Goal: Information Seeking & Learning: Find specific fact

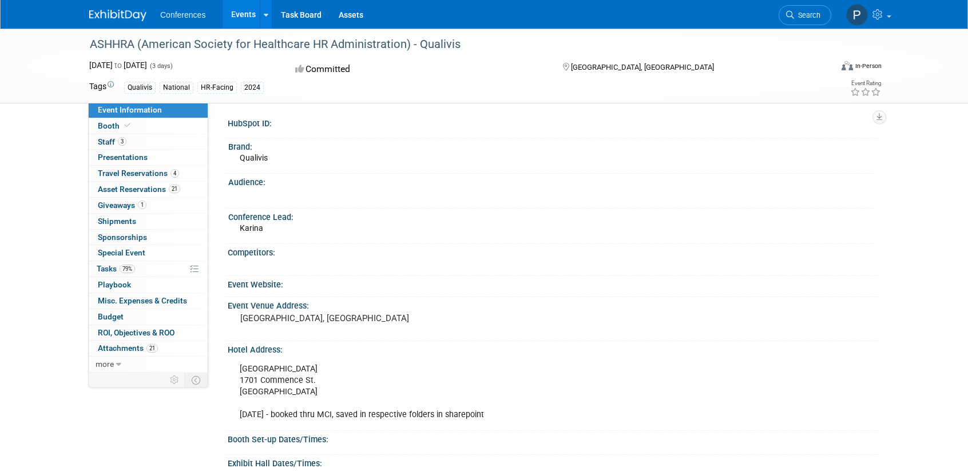
drag, startPoint x: 169, startPoint y: 141, endPoint x: 329, endPoint y: 161, distance: 161.4
click at [169, 141] on link "3 Staff 3" at bounding box center [148, 141] width 119 height 15
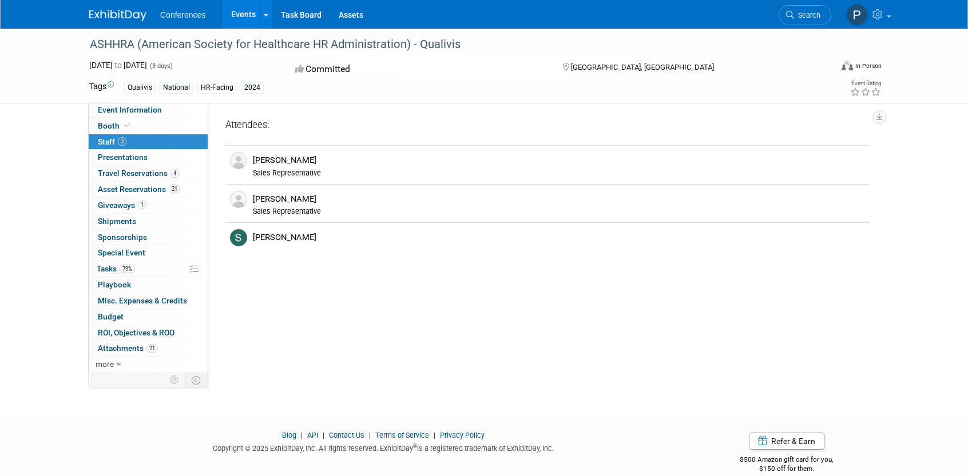
click at [117, 48] on div "ASHHRA (American Society for Healthcare HR Administration) - Qualivis" at bounding box center [450, 44] width 728 height 21
click at [137, 19] on img at bounding box center [117, 15] width 57 height 11
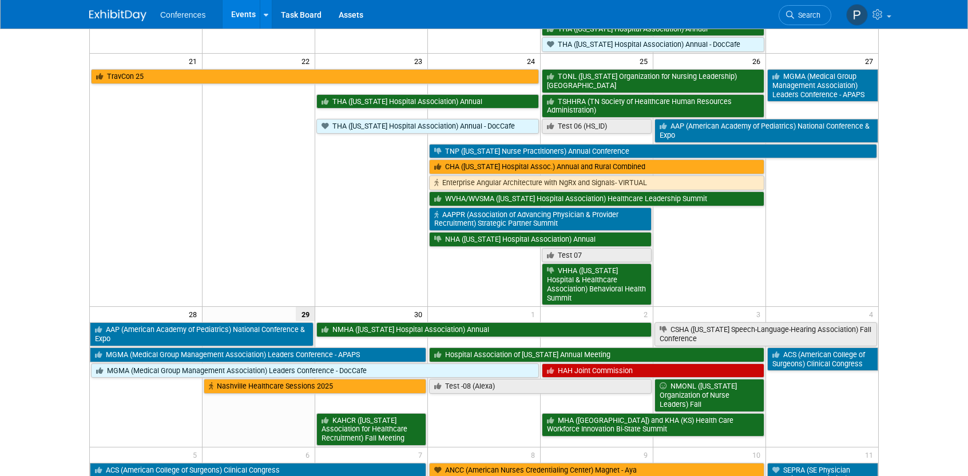
scroll to position [572, 0]
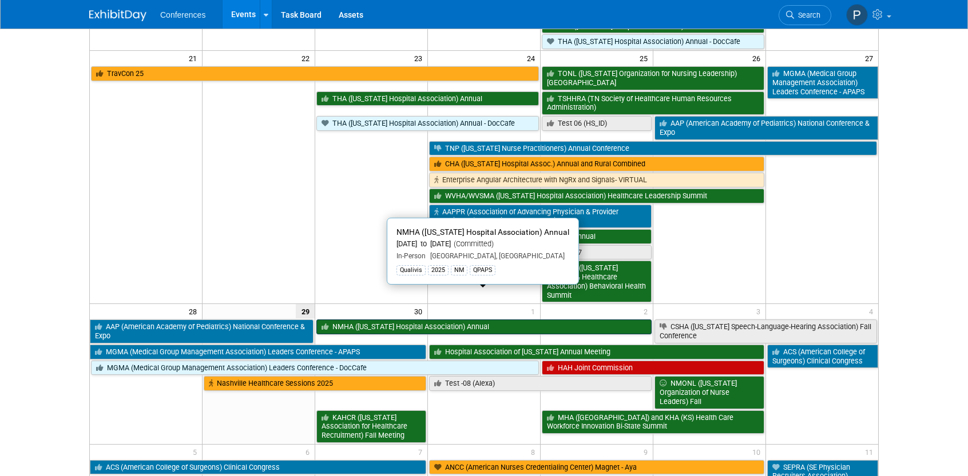
click at [341, 320] on link "NMHA ([US_STATE] Hospital Association) Annual" at bounding box center [483, 327] width 335 height 15
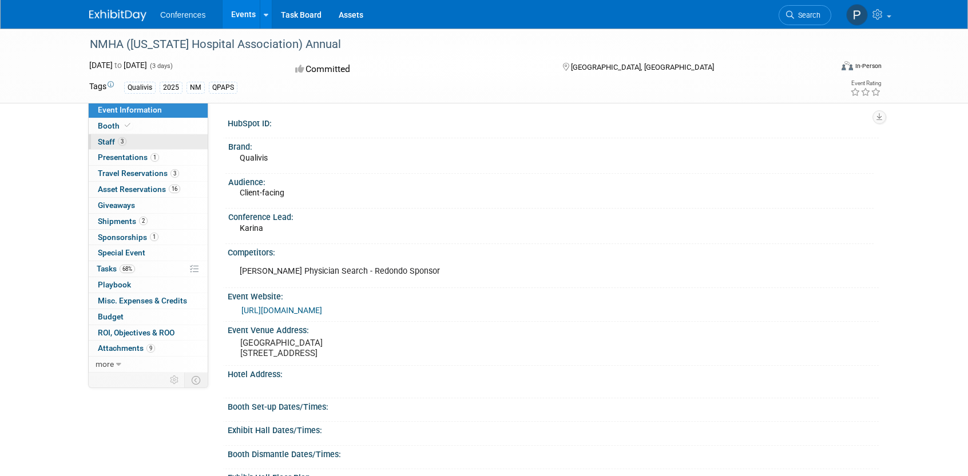
click at [148, 142] on link "3 Staff 3" at bounding box center [148, 141] width 119 height 15
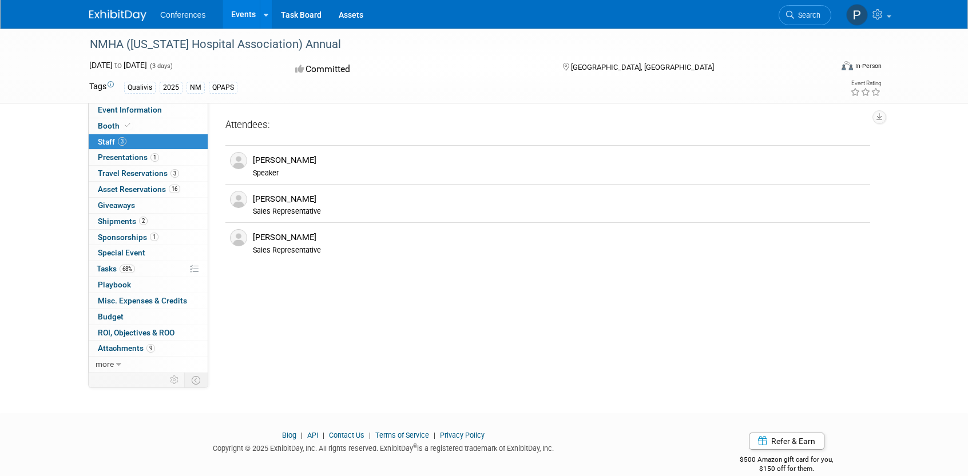
drag, startPoint x: 353, startPoint y: 42, endPoint x: 70, endPoint y: 39, distance: 283.1
click at [70, 39] on div "NMHA (New Mexico Hospital Association) Annual Sep 30, 2025 to Oct 2, 2025 (3 da…" at bounding box center [484, 66] width 968 height 75
copy div "NMHA (New Mexico Hospital Association) Annual"
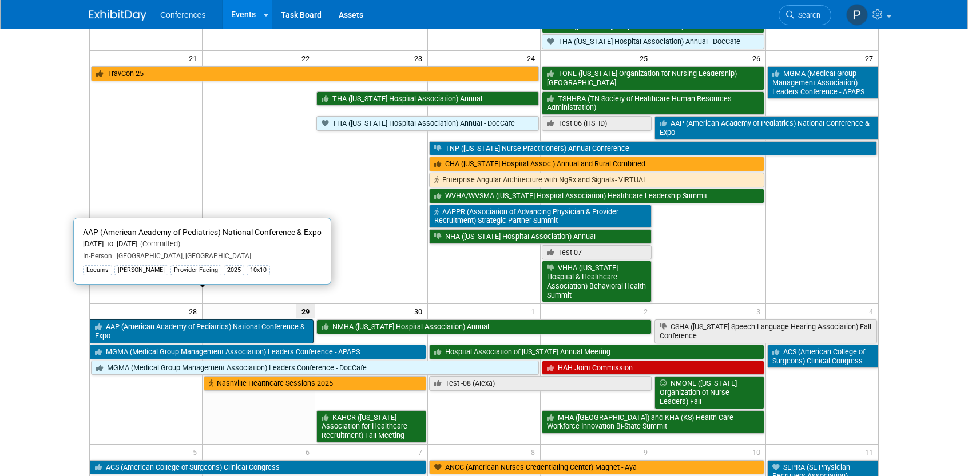
click at [268, 320] on link "AAP (American Academy of Pediatrics) National Conference & Expo" at bounding box center [202, 331] width 224 height 23
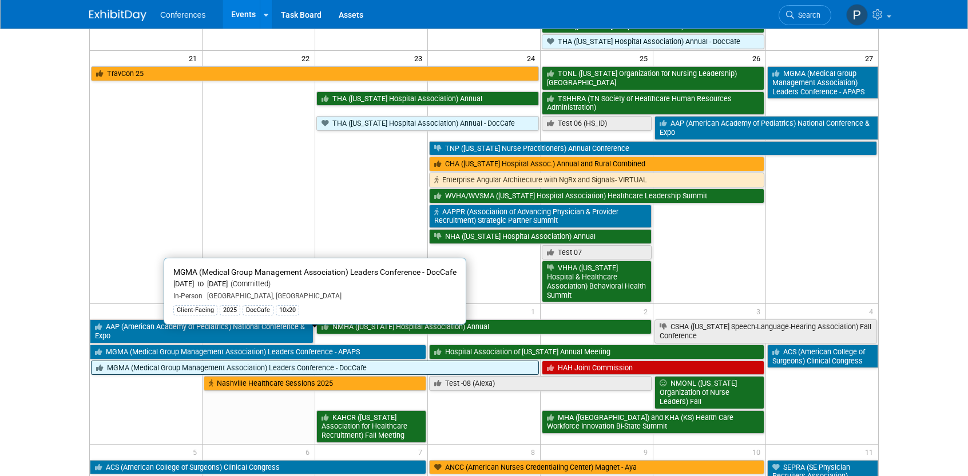
click at [364, 361] on link "MGMA (Medical Group Management Association) Leaders Conference - DocCafe" at bounding box center [315, 368] width 448 height 15
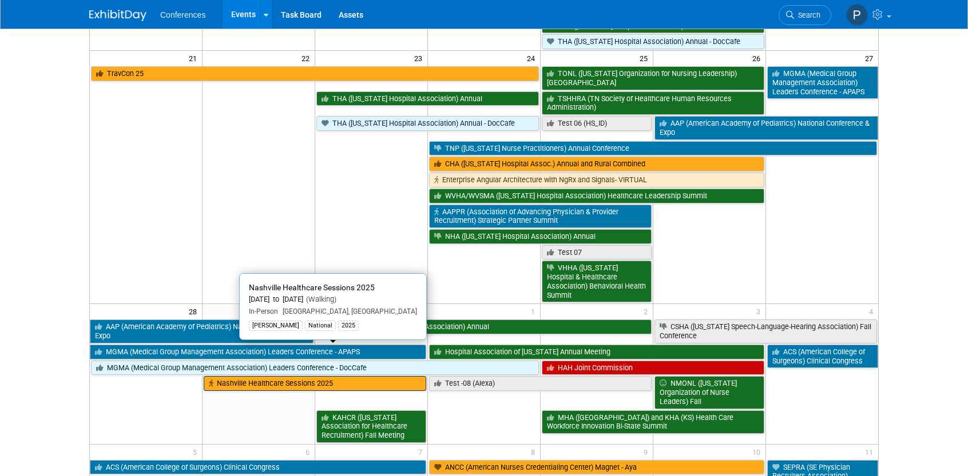
click at [382, 376] on link "Nashville Healthcare Sessions 2025" at bounding box center [315, 383] width 222 height 15
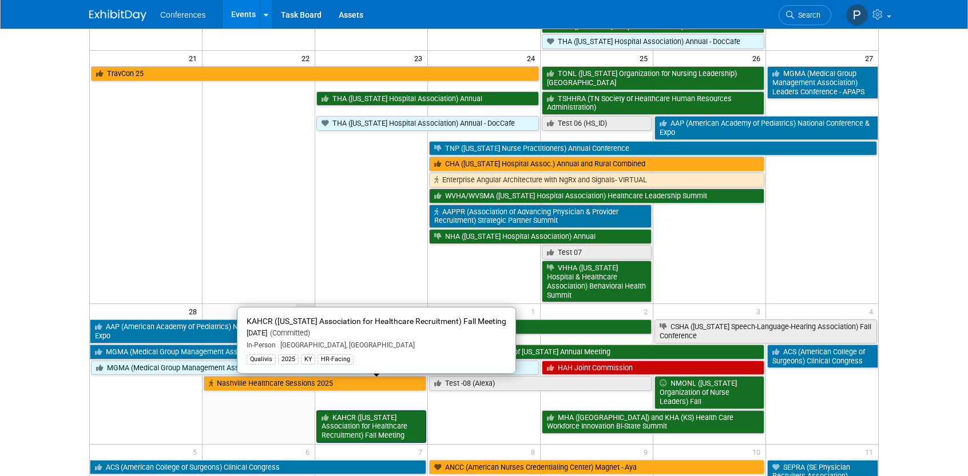
click at [373, 411] on link "KAHCR (Kentucky Association for Healthcare Recruitment) Fall Meeting" at bounding box center [371, 427] width 110 height 33
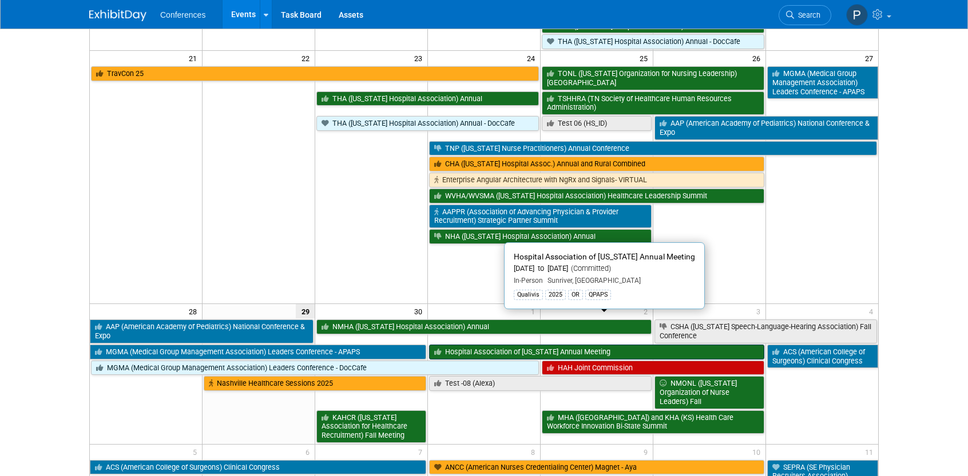
click at [534, 345] on link "Hospital Association of Oregon Annual Meeting" at bounding box center [596, 352] width 335 height 15
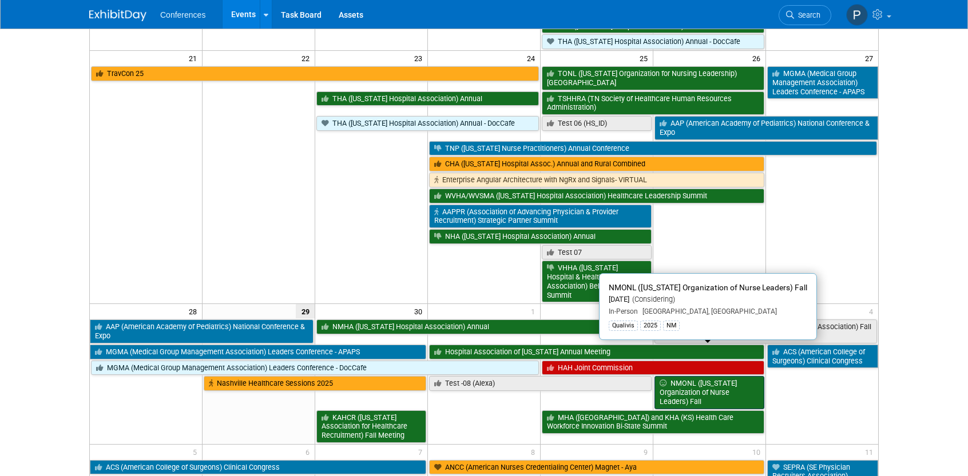
click at [709, 376] on link "NMONL (New Mexico Organization of Nurse Leaders) Fall" at bounding box center [709, 392] width 110 height 33
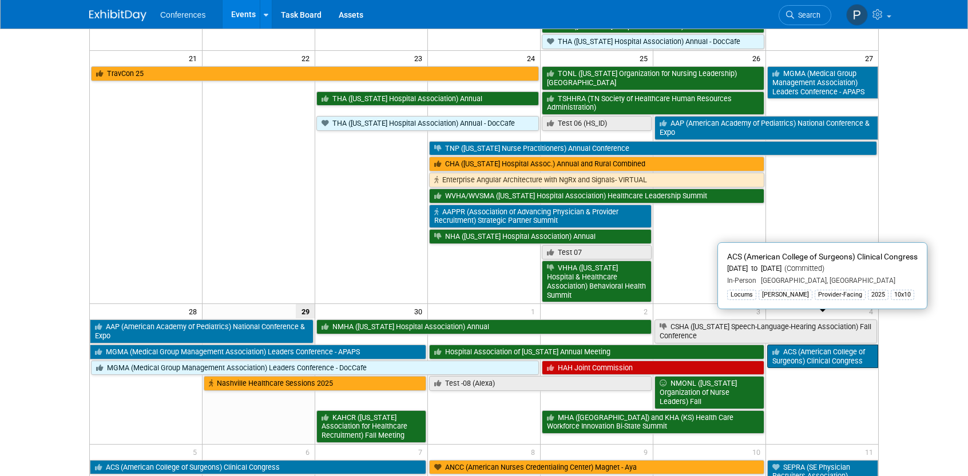
click at [800, 345] on link "ACS (American College of Surgeons) Clinical Congress" at bounding box center [822, 356] width 111 height 23
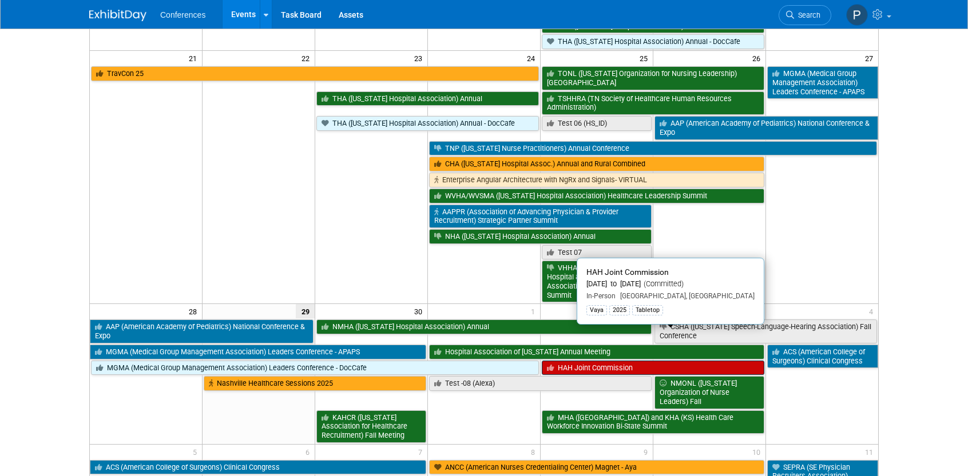
click at [574, 361] on link "HAH Joint Commission" at bounding box center [653, 368] width 222 height 15
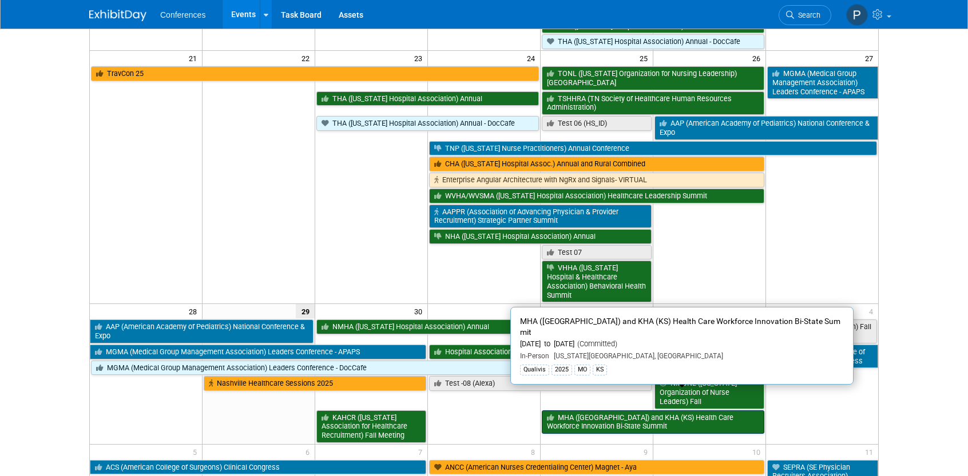
click at [596, 411] on link "MHA (MO) and KHA (KS) Health Care Workforce Innovation Bi-State Summit" at bounding box center [653, 422] width 222 height 23
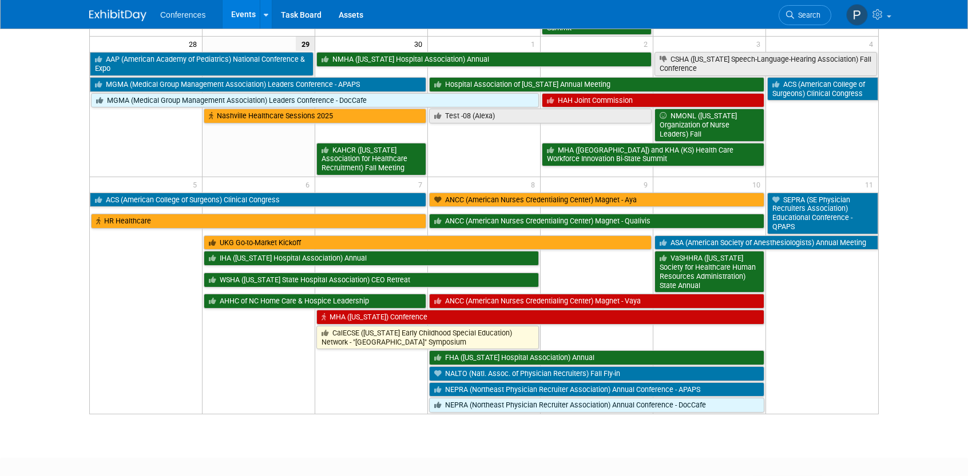
scroll to position [858, 0]
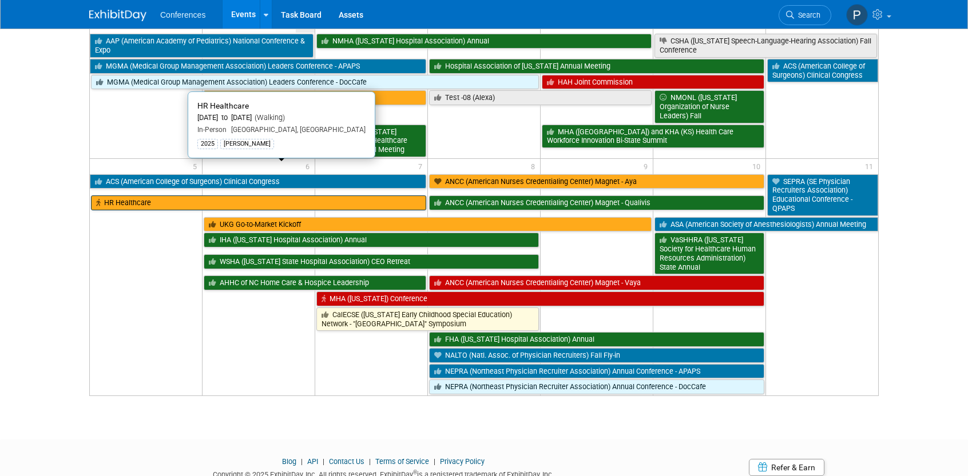
click at [340, 196] on link "HR Healthcare" at bounding box center [258, 203] width 335 height 15
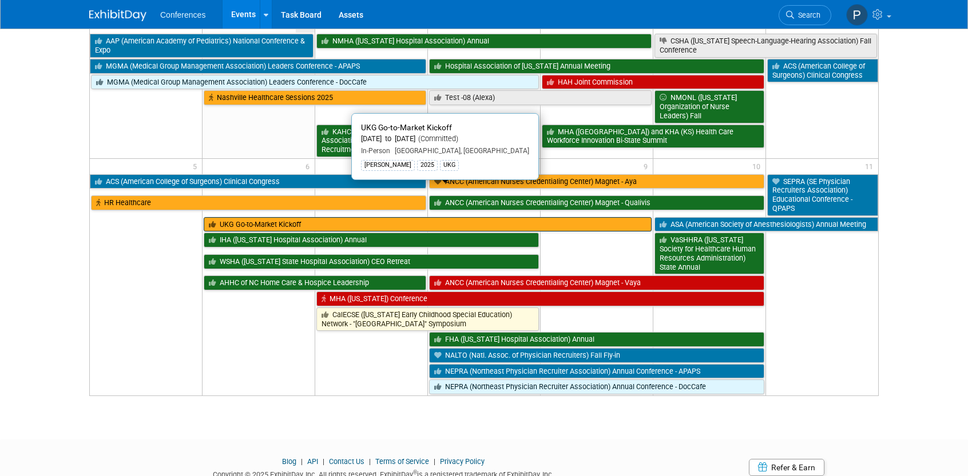
click at [391, 217] on link "UKG Go-to-Market Kickoff" at bounding box center [427, 224] width 447 height 15
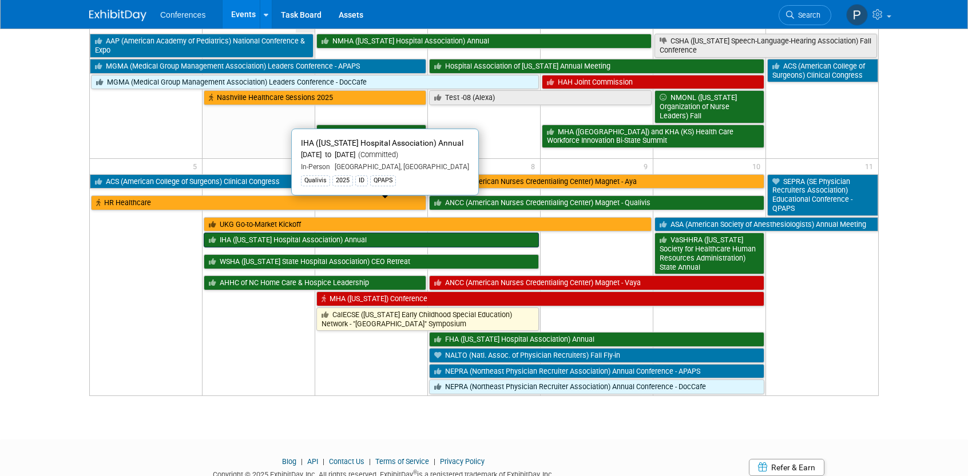
click at [225, 233] on link "IHA (Idaho Hospital Association) Annual" at bounding box center [371, 240] width 335 height 15
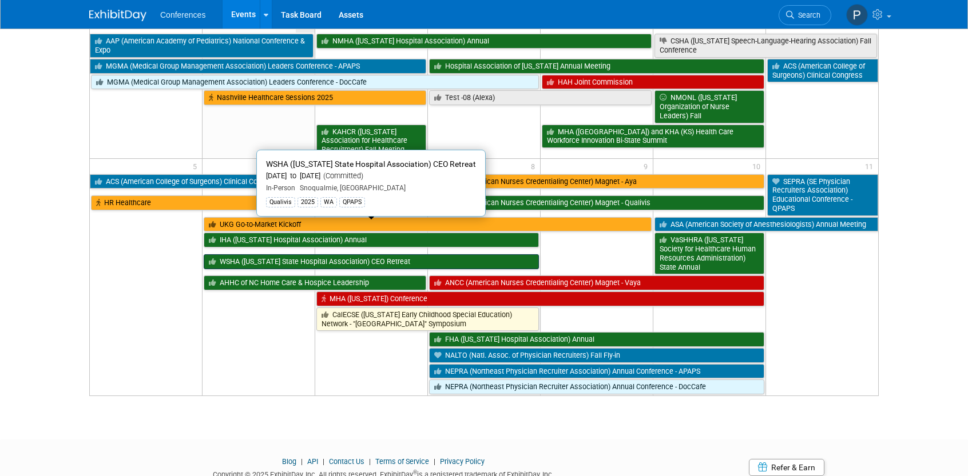
click at [344, 255] on link "WSHA (Washington State Hospital Association) CEO Retreat" at bounding box center [371, 262] width 335 height 15
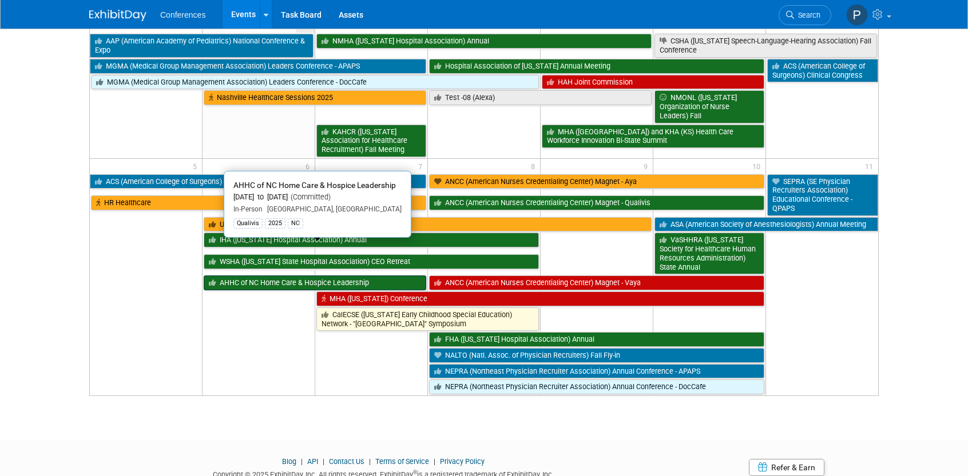
click at [275, 276] on link "AHHC of NC Home Care & Hospice Leadership" at bounding box center [315, 283] width 222 height 15
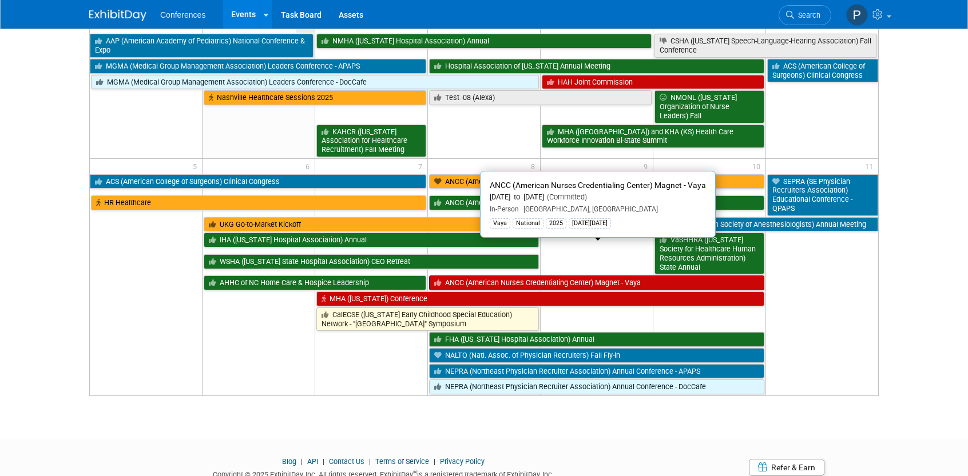
click at [471, 276] on link "ANCC (American Nurses Credentialing Center) Magnet - Vaya" at bounding box center [596, 283] width 335 height 15
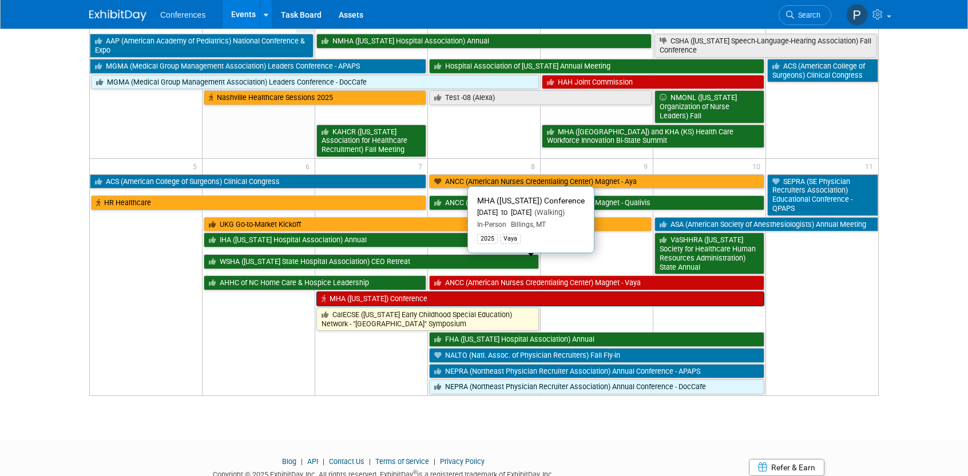
click at [520, 292] on link "MHA (Montana) Conference" at bounding box center [539, 299] width 447 height 15
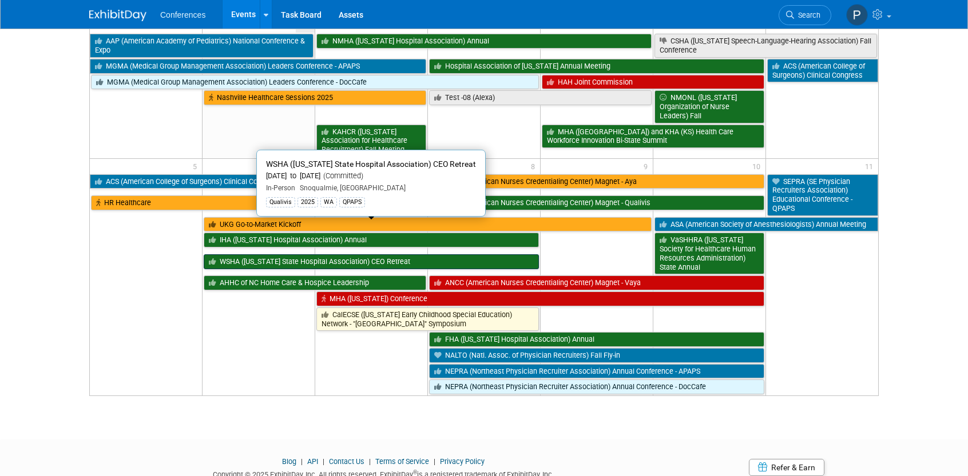
click at [354, 255] on link "WSHA (Washington State Hospital Association) CEO Retreat" at bounding box center [371, 262] width 335 height 15
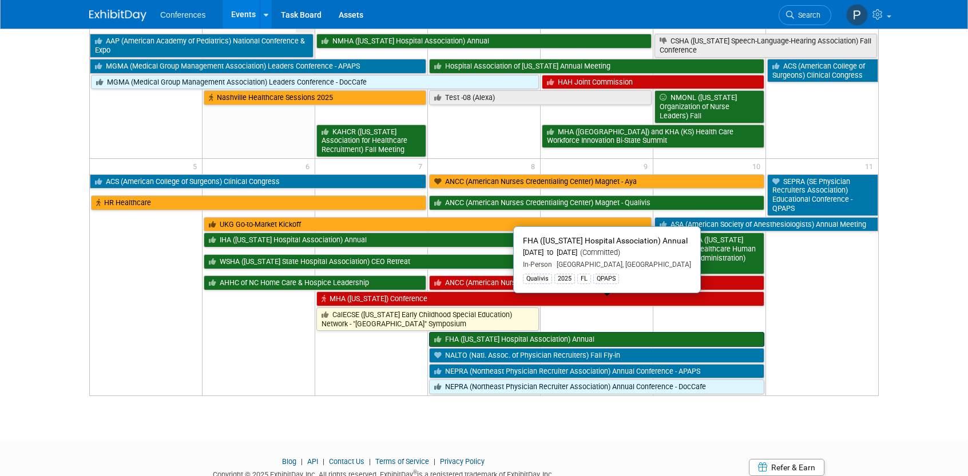
click at [435, 336] on icon at bounding box center [439, 339] width 11 height 7
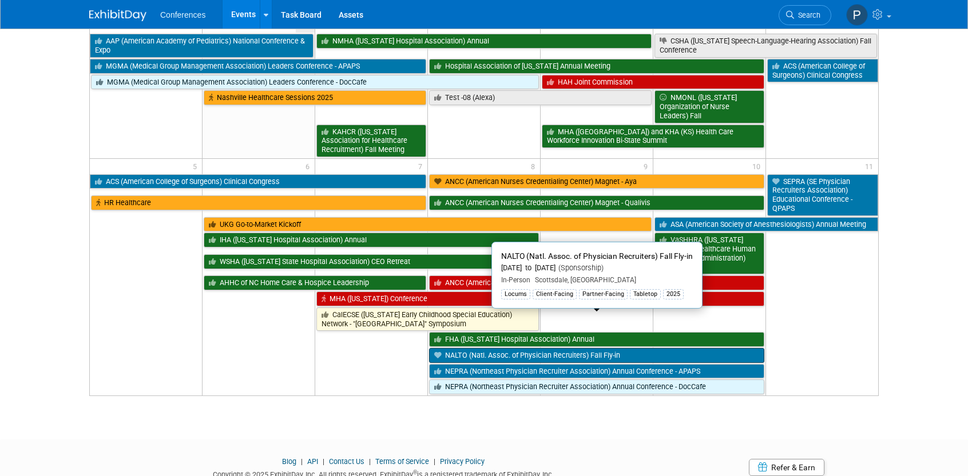
click at [550, 348] on link "NALTO (Natl. Assoc. of Physician Recruiters) Fall Fly-in" at bounding box center [596, 355] width 335 height 15
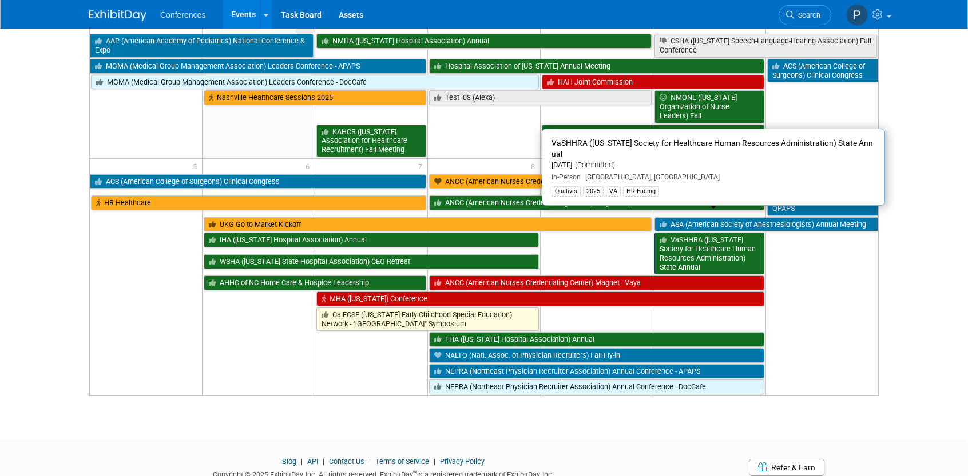
click at [692, 233] on link "VaSHHRA (Virginia Society for Healthcare Human Resources Administration) State …" at bounding box center [709, 254] width 110 height 42
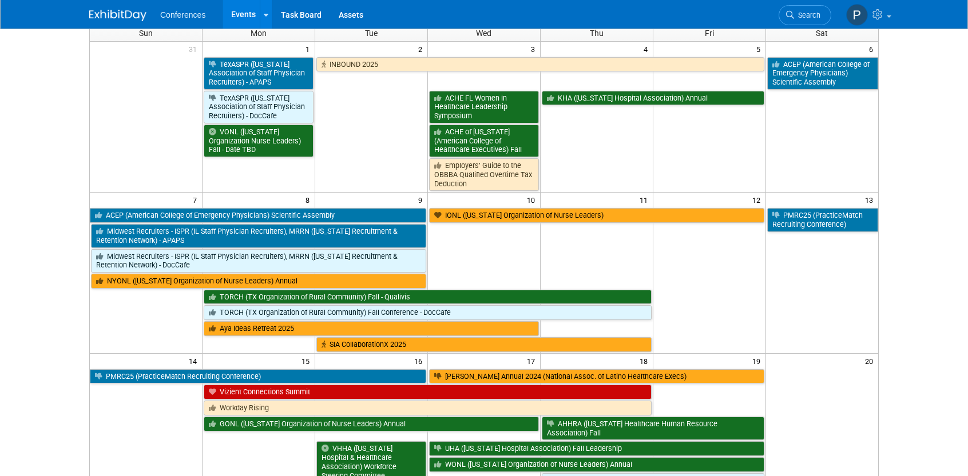
scroll to position [0, 0]
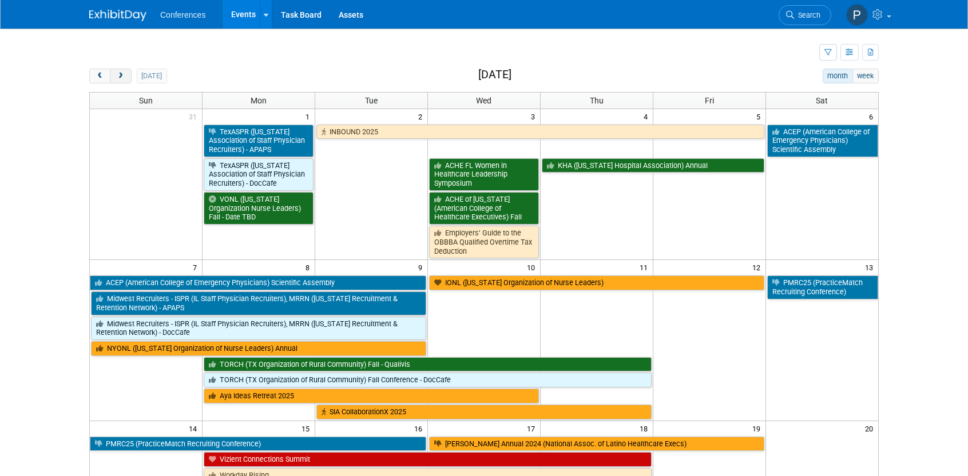
drag, startPoint x: 125, startPoint y: 74, endPoint x: 139, endPoint y: 90, distance: 21.5
click at [125, 74] on button "next" at bounding box center [120, 76] width 21 height 15
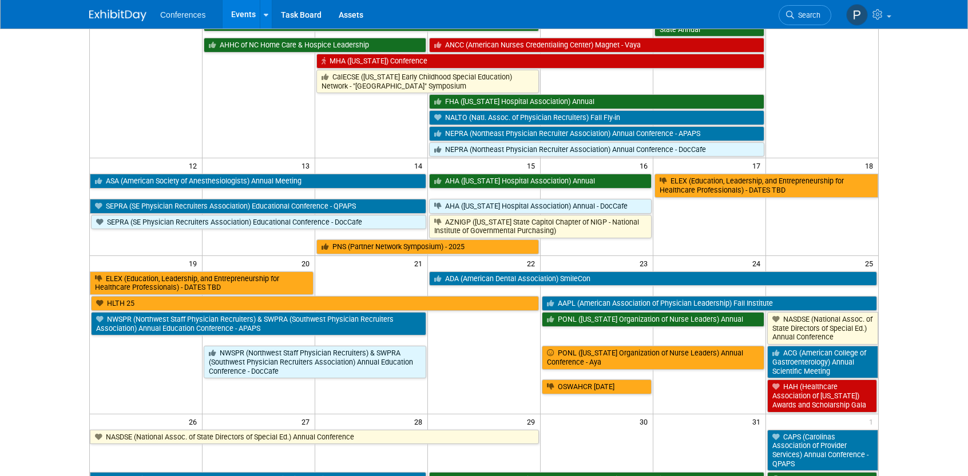
scroll to position [343, 0]
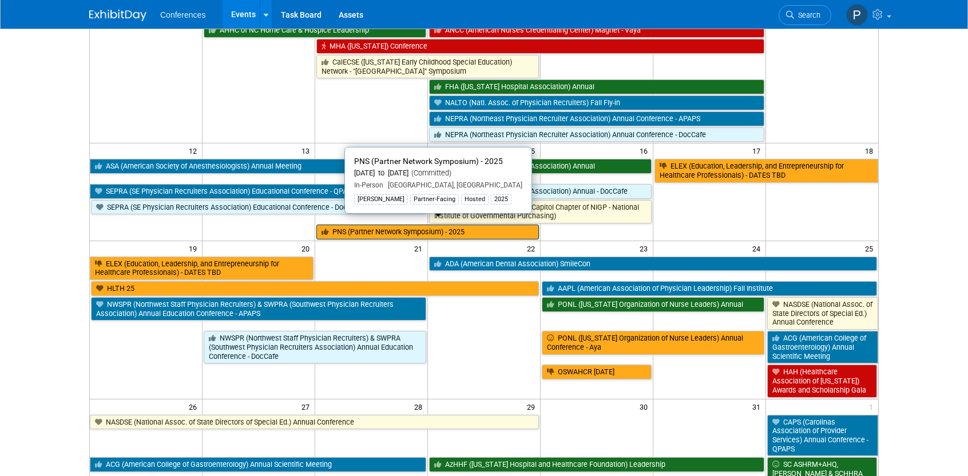
click at [396, 225] on link "PNS (Partner Network Symposium) - 2025" at bounding box center [427, 232] width 222 height 15
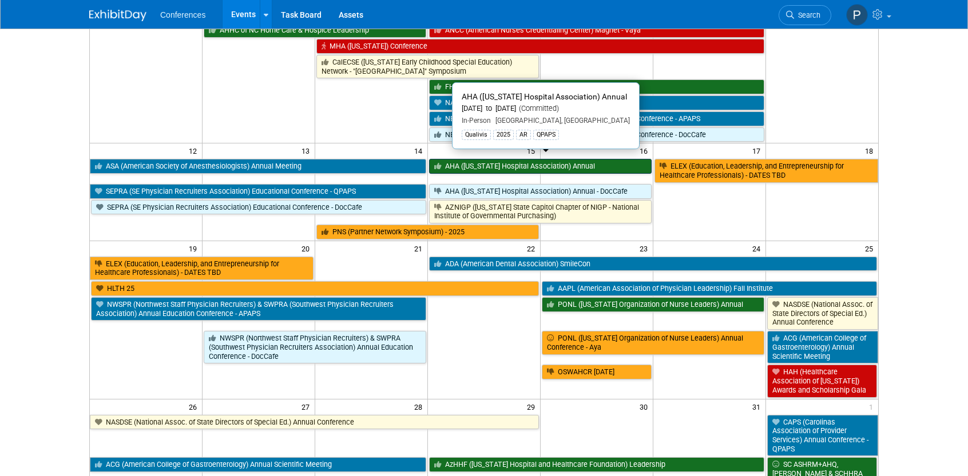
click at [528, 162] on link "AHA (Arkansas Hospital Association) Annual" at bounding box center [540, 166] width 222 height 15
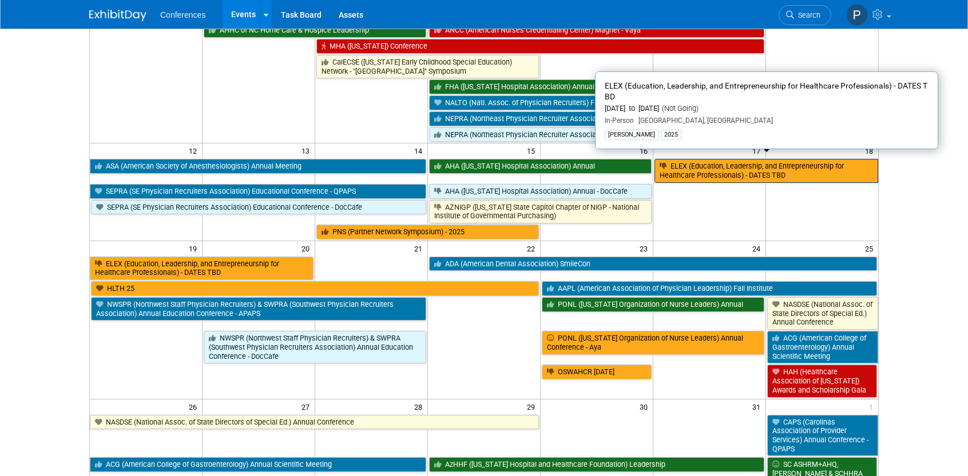
click at [717, 165] on link "ELEX (Education, Leadership, and Entrepreneurship for Healthcare Professionals)…" at bounding box center [766, 170] width 224 height 23
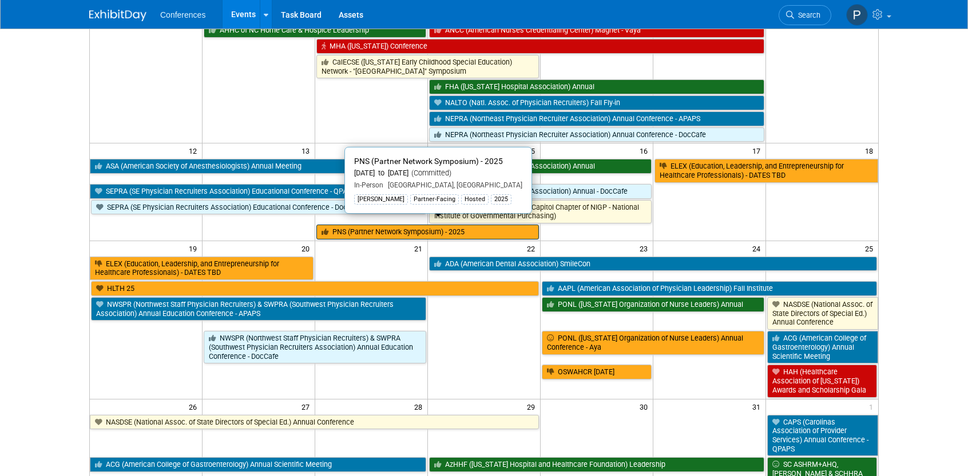
click at [436, 225] on link "PNS (Partner Network Symposium) - 2025" at bounding box center [427, 232] width 222 height 15
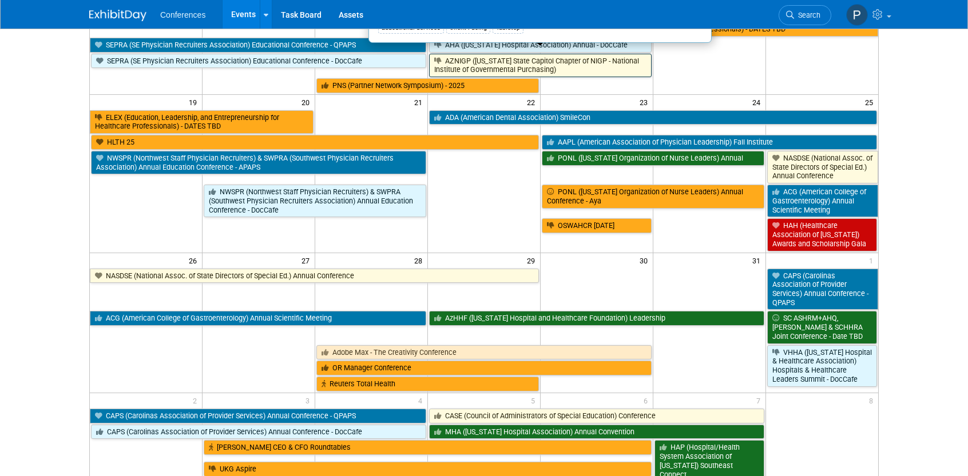
scroll to position [515, 0]
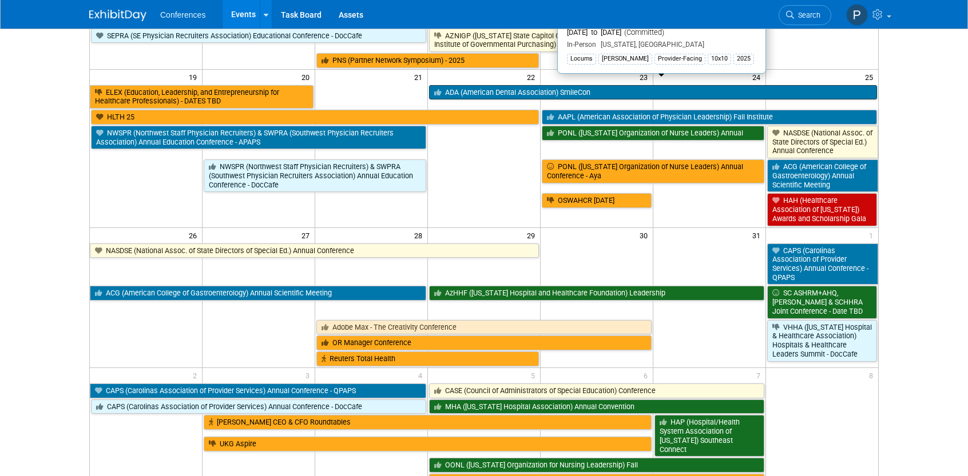
click at [528, 88] on link "ADA (American Dental Association) SmileCon" at bounding box center [653, 92] width 448 height 15
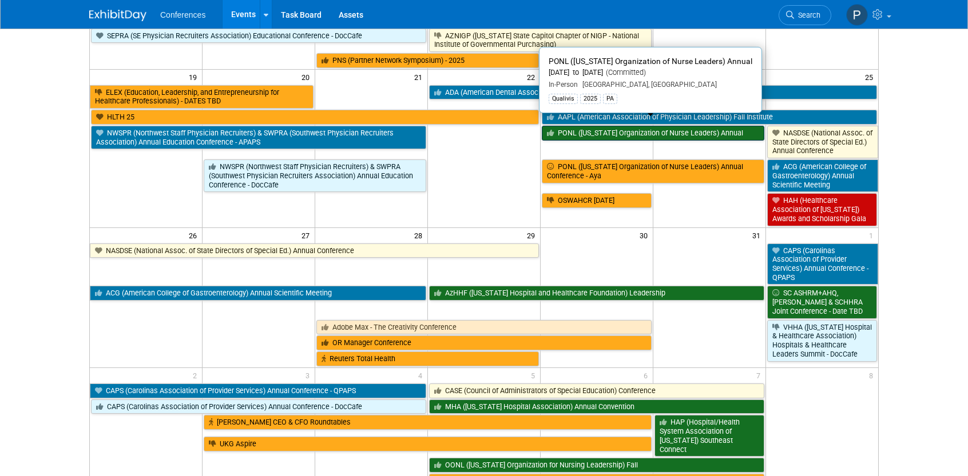
click at [596, 126] on link "PONL ([US_STATE] Organization of Nurse Leaders) Annual" at bounding box center [653, 133] width 222 height 15
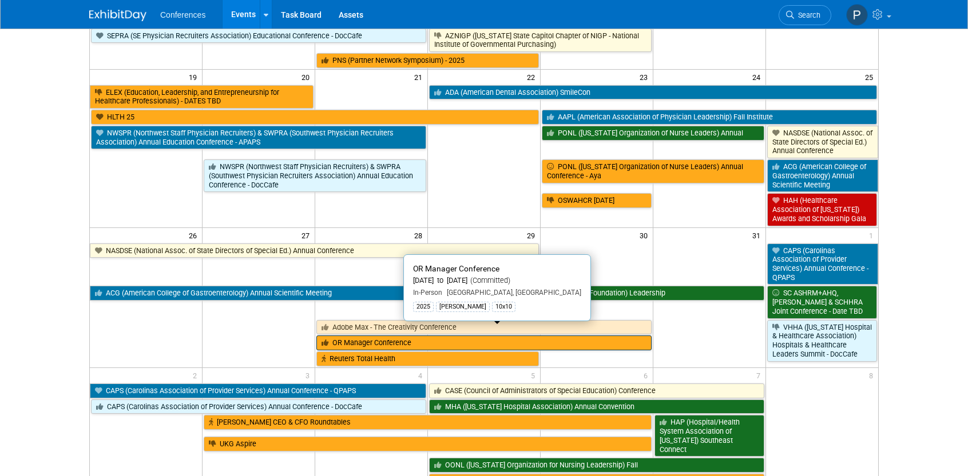
click at [485, 336] on link "OR Manager Conference" at bounding box center [483, 343] width 335 height 15
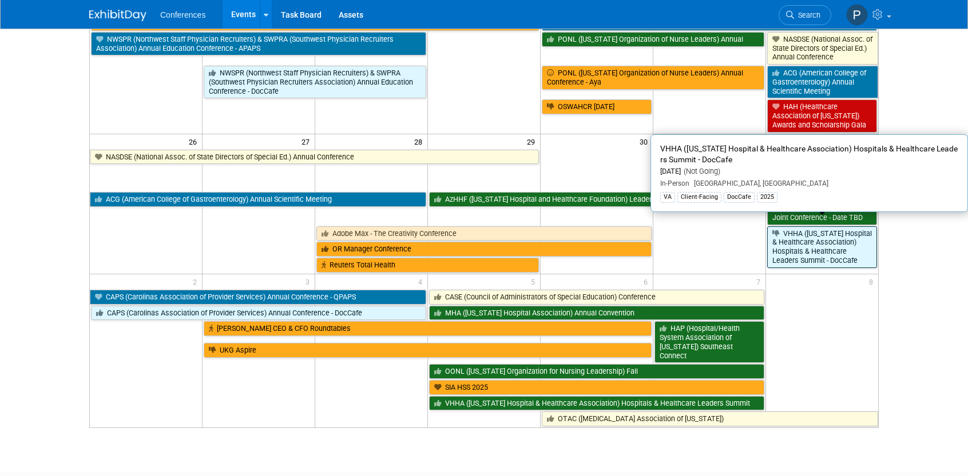
scroll to position [669, 0]
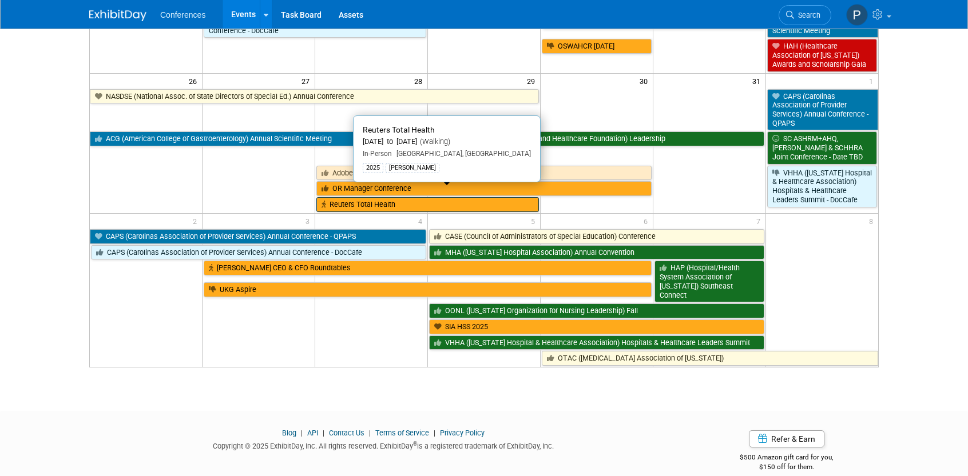
click at [436, 197] on link "Reuters Total Health" at bounding box center [427, 204] width 222 height 15
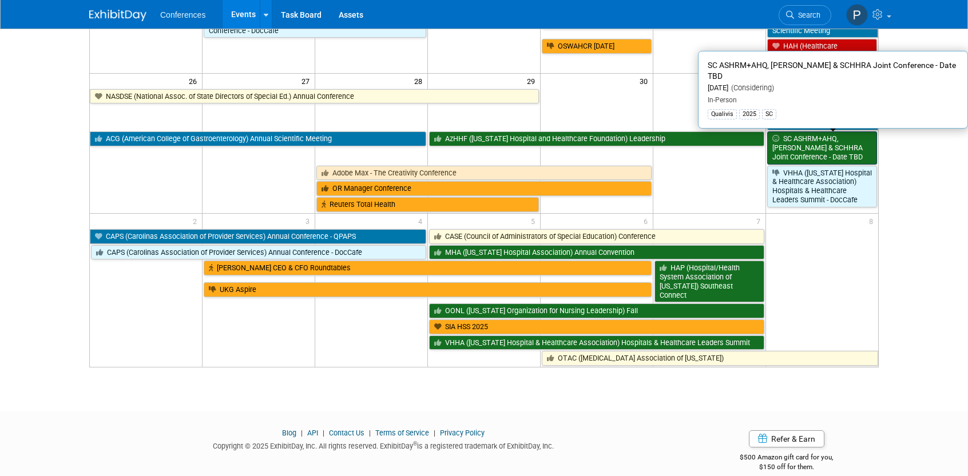
click at [799, 134] on link "SC ASHRM+AHQ, [PERSON_NAME] & SCHHRA Joint Conference - Date TBD" at bounding box center [822, 148] width 110 height 33
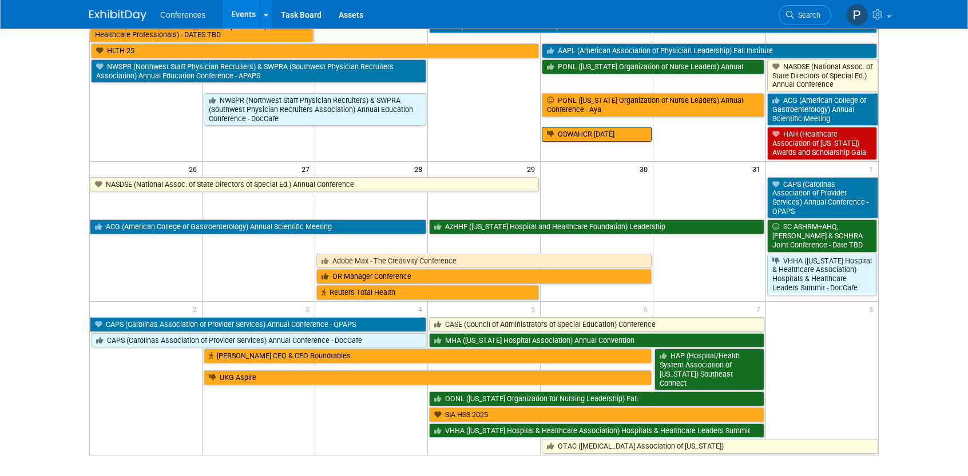
scroll to position [555, 0]
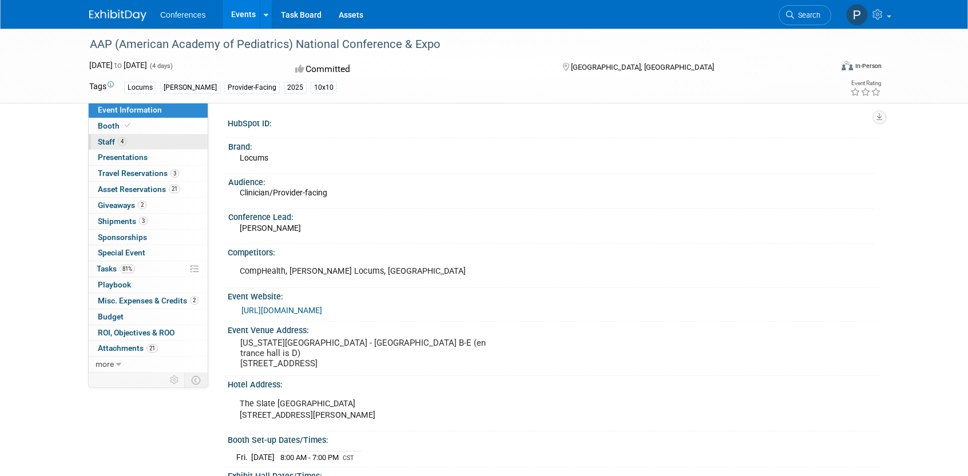
click at [168, 144] on link "4 Staff 4" at bounding box center [148, 141] width 119 height 15
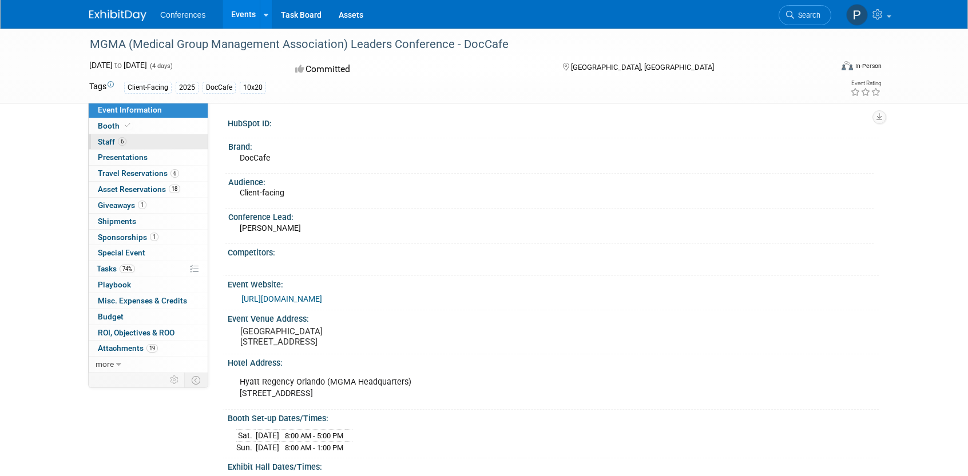
click at [150, 146] on link "6 Staff 6" at bounding box center [148, 141] width 119 height 15
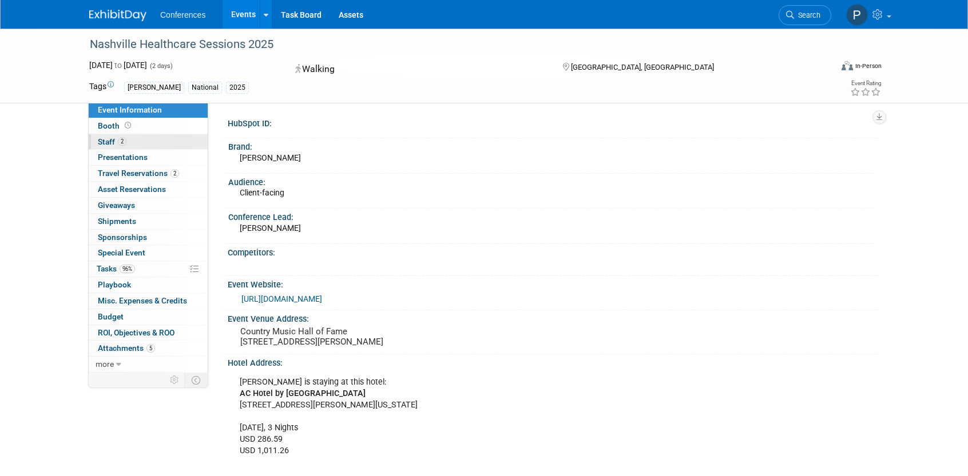
click at [146, 143] on link "2 Staff 2" at bounding box center [148, 141] width 119 height 15
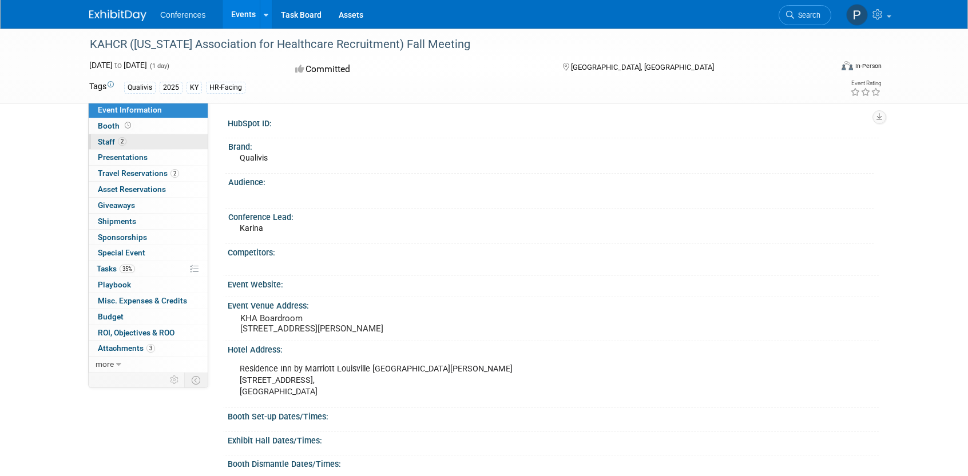
click at [154, 140] on link "2 Staff 2" at bounding box center [148, 141] width 119 height 15
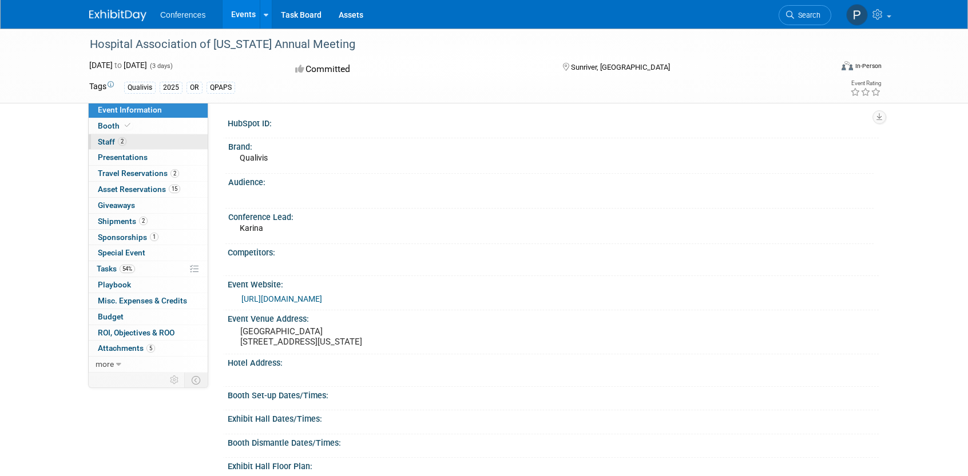
click at [157, 145] on link "2 Staff 2" at bounding box center [148, 141] width 119 height 15
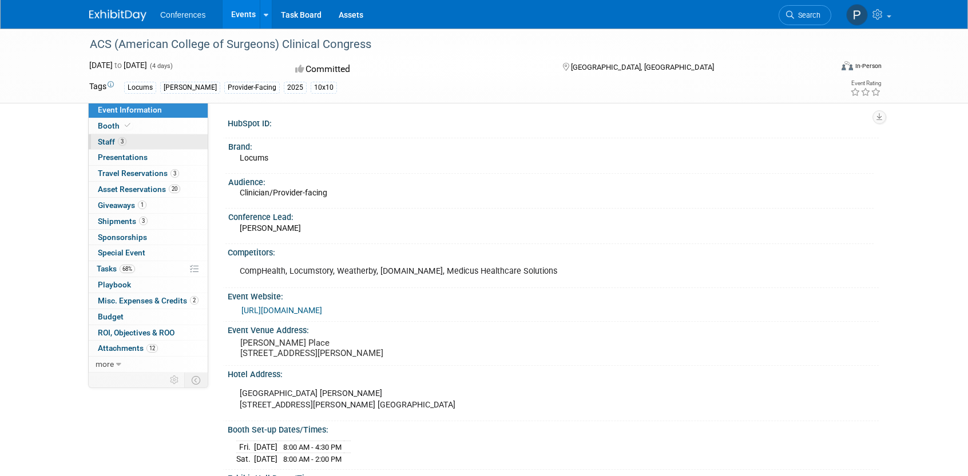
drag, startPoint x: 125, startPoint y: 142, endPoint x: 130, endPoint y: 141, distance: 5.8
click at [125, 142] on span "3" at bounding box center [122, 141] width 9 height 9
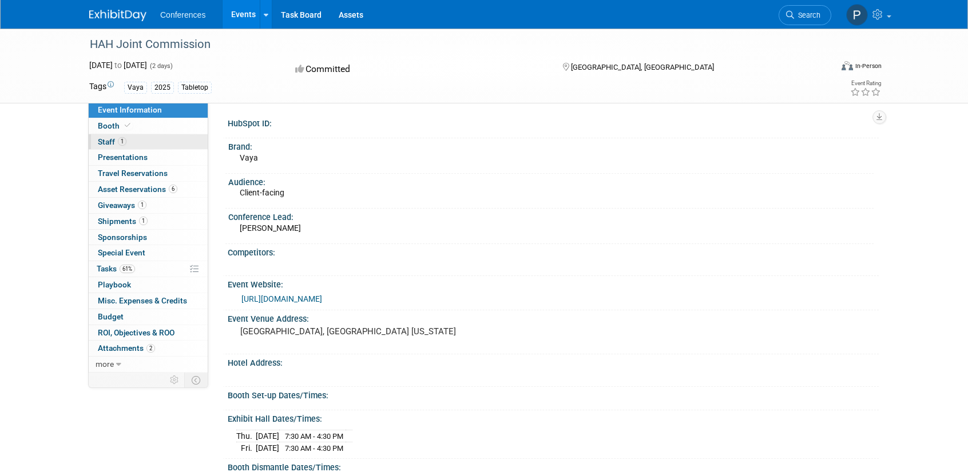
click at [148, 143] on link "1 Staff 1" at bounding box center [148, 141] width 119 height 15
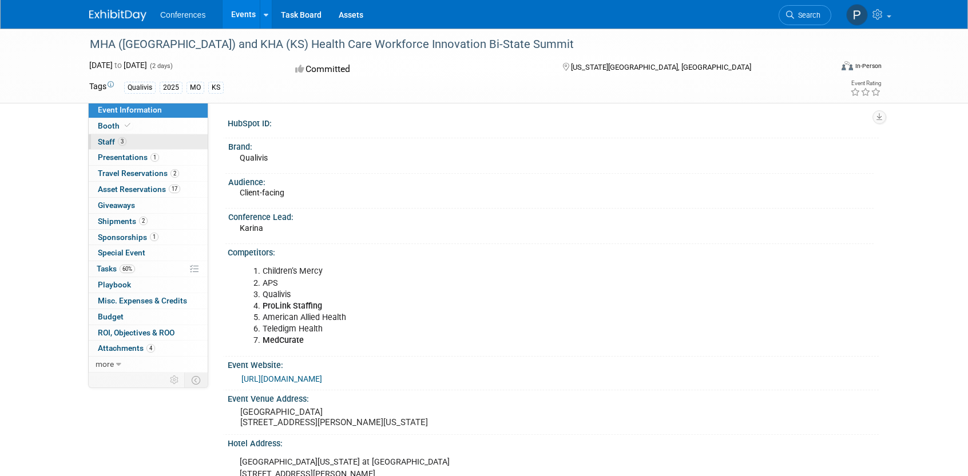
click at [166, 144] on link "3 Staff 3" at bounding box center [148, 141] width 119 height 15
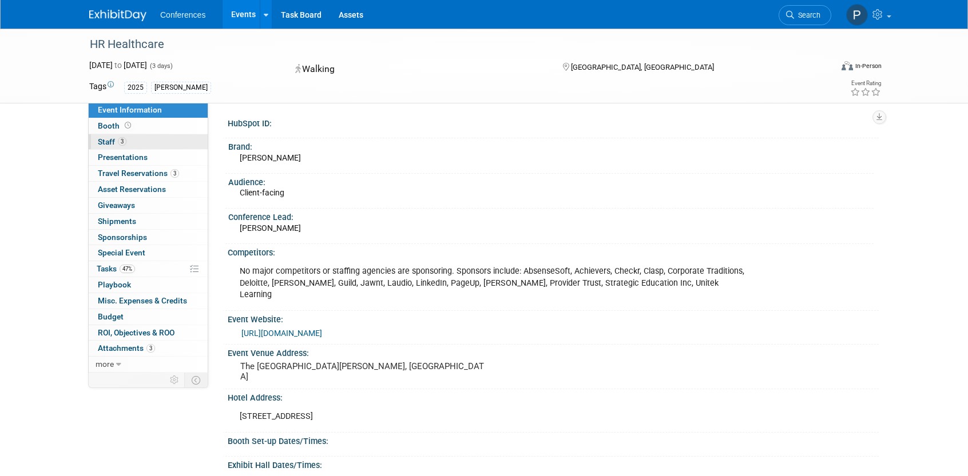
click at [176, 139] on link "3 Staff 3" at bounding box center [148, 141] width 119 height 15
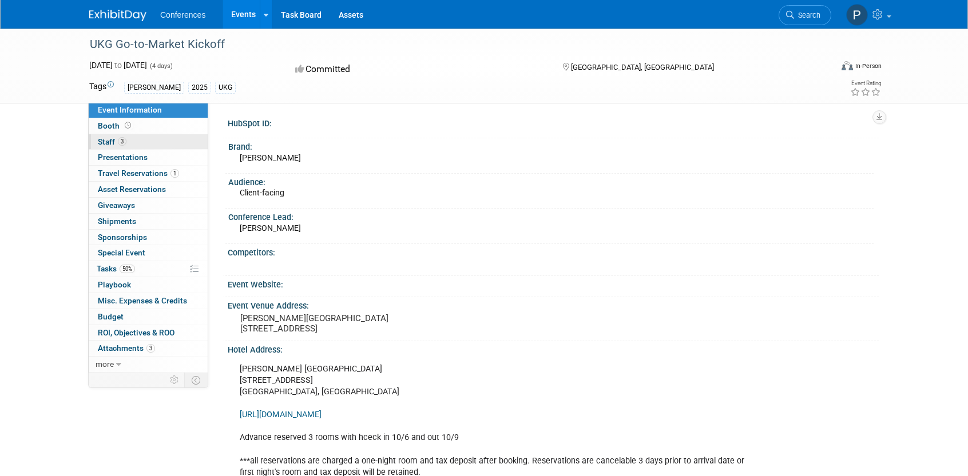
click at [188, 141] on link "3 Staff 3" at bounding box center [148, 141] width 119 height 15
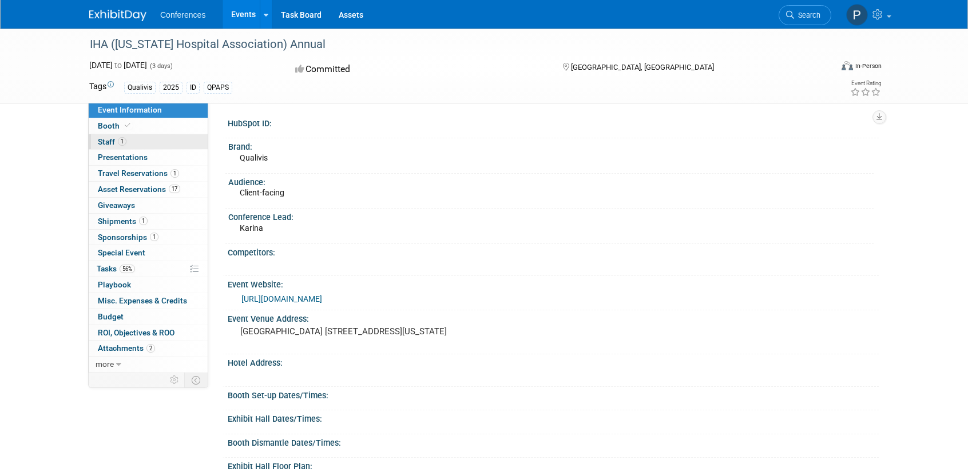
click at [143, 144] on link "1 Staff 1" at bounding box center [148, 141] width 119 height 15
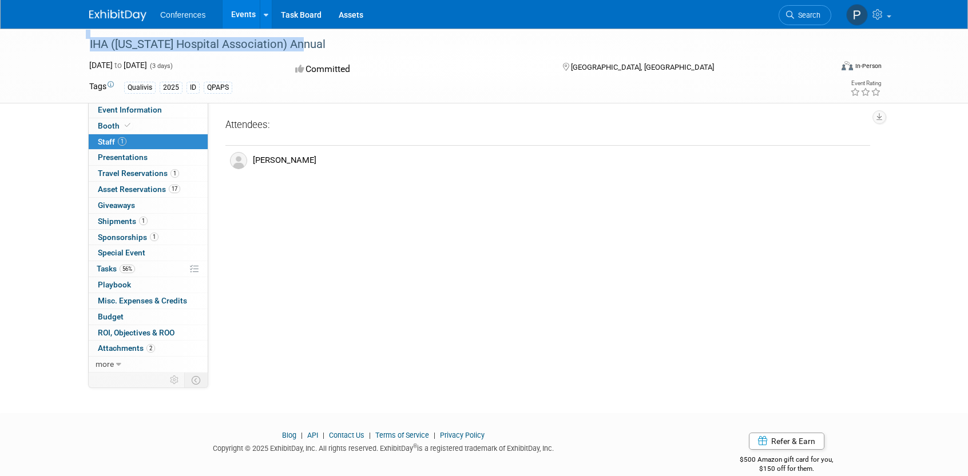
drag, startPoint x: 312, startPoint y: 47, endPoint x: 34, endPoint y: 45, distance: 278.0
click at [2, 40] on div "IHA (Idaho Hospital Association) Annual Oct 6, 2025 to Oct 8, 2025 (3 days) Oct…" at bounding box center [484, 66] width 968 height 75
copy div "IHA ([US_STATE] Hospital Association) Annual"
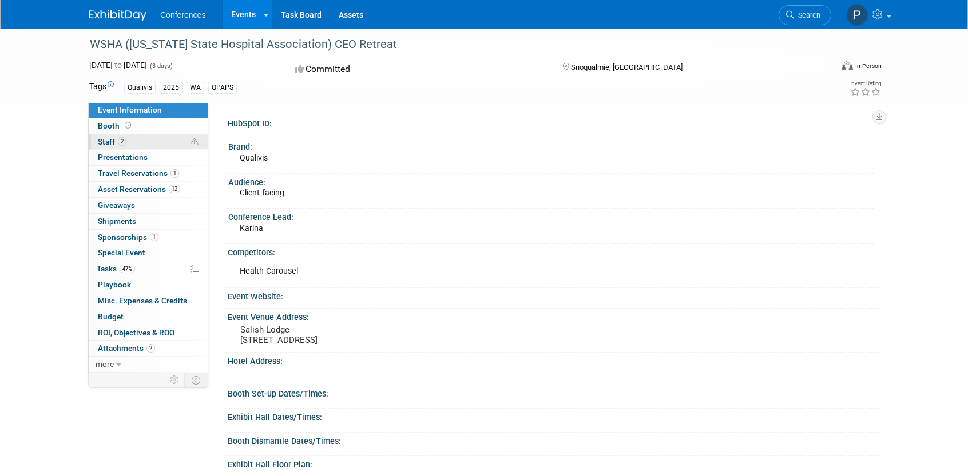
click at [166, 146] on link "2 Staff 2" at bounding box center [148, 141] width 119 height 15
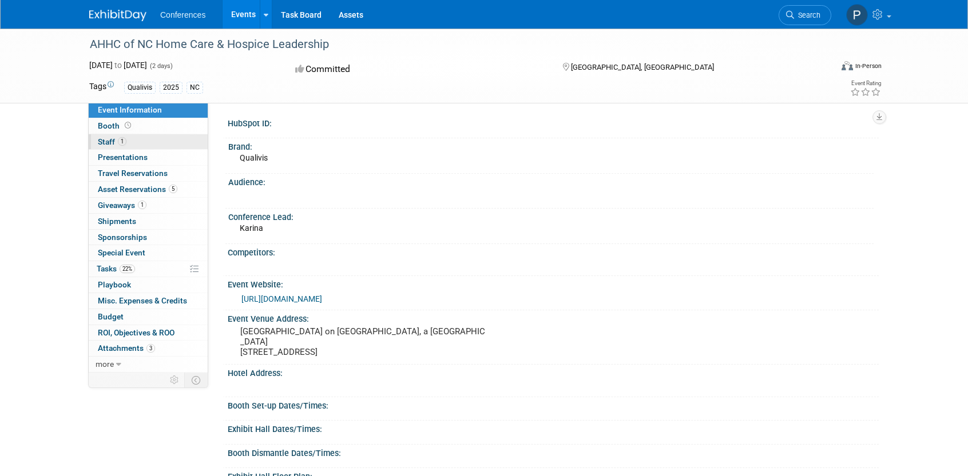
click at [144, 140] on link "1 Staff 1" at bounding box center [148, 141] width 119 height 15
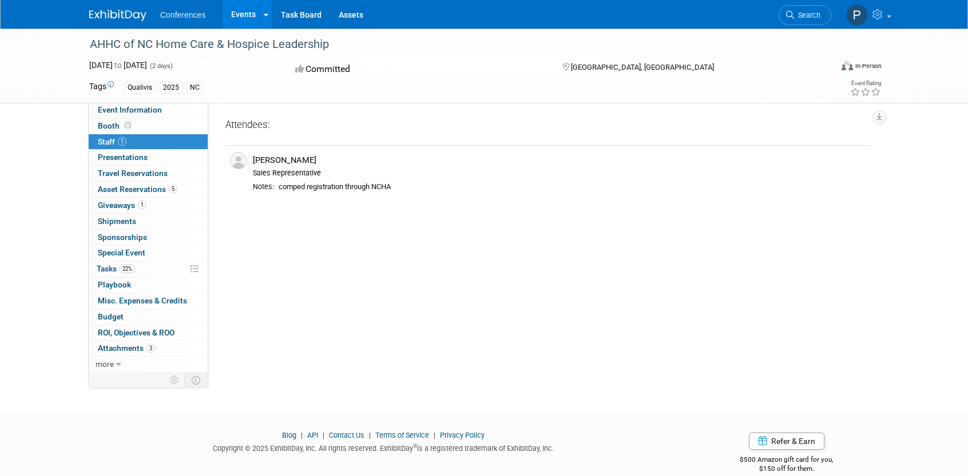
drag, startPoint x: 349, startPoint y: 45, endPoint x: 70, endPoint y: 45, distance: 279.1
click at [69, 45] on div "AHHC of NC Home Care & Hospice Leadership [DATE] to [DATE] (2 days) [DATE] to […" at bounding box center [484, 66] width 968 height 75
copy div "AHHC of NC Home Care & Hospice Leadership"
drag, startPoint x: 647, startPoint y: 66, endPoint x: 574, endPoint y: 66, distance: 72.6
click at [574, 66] on div "[GEOGRAPHIC_DATA], [GEOGRAPHIC_DATA]" at bounding box center [653, 66] width 185 height 14
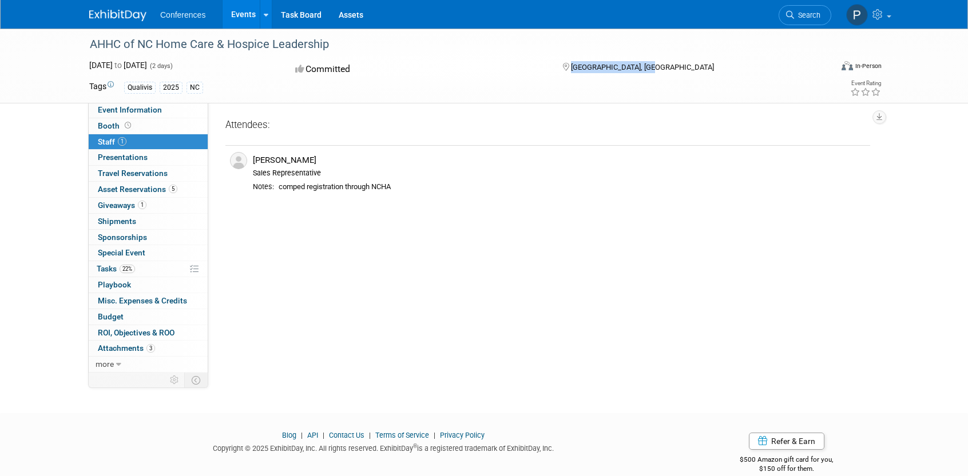
copy span "[GEOGRAPHIC_DATA], [GEOGRAPHIC_DATA]"
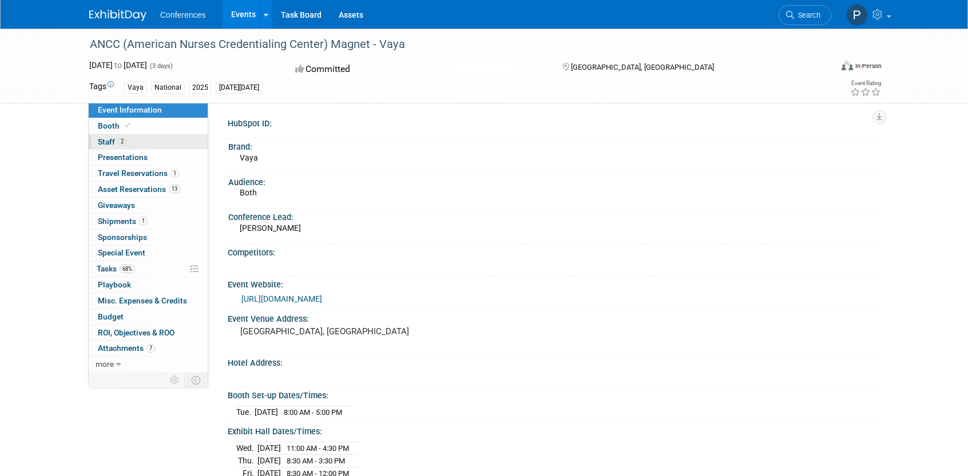
click at [141, 134] on link "2 Staff 2" at bounding box center [148, 141] width 119 height 15
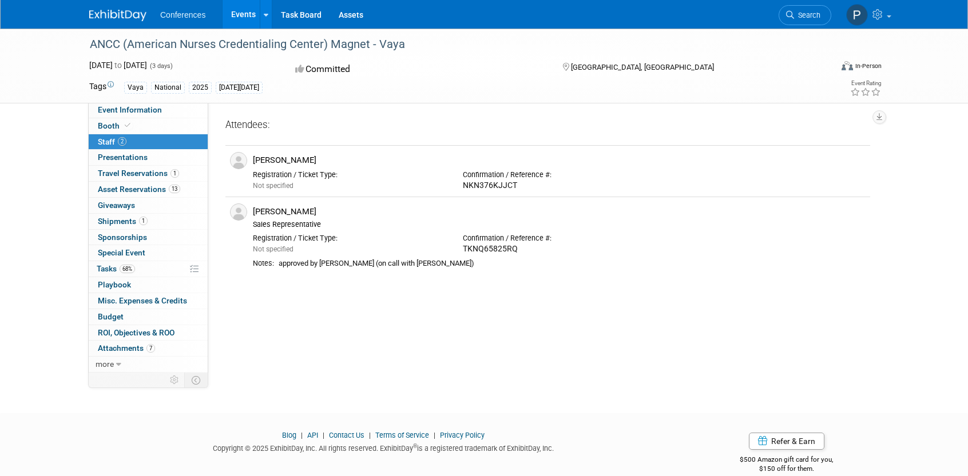
drag, startPoint x: 413, startPoint y: 42, endPoint x: 55, endPoint y: 37, distance: 358.1
click at [26, 43] on div "ANCC (American Nurses Credentialing Center) Magnet - Vaya Oct 8, 2025 to Oct 10…" at bounding box center [484, 66] width 968 height 75
copy div "ANCC (American Nurses Credentialing Center) Magnet - Vaya"
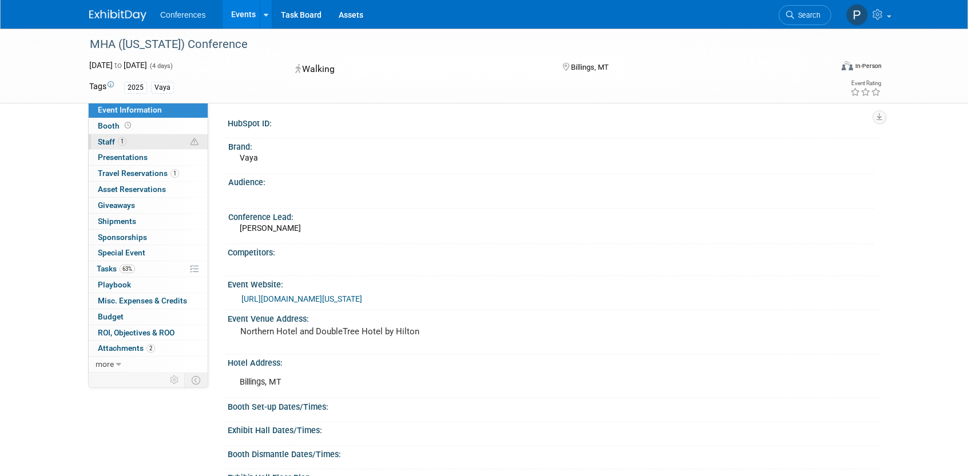
click at [144, 142] on link "1 Staff 1" at bounding box center [148, 141] width 119 height 15
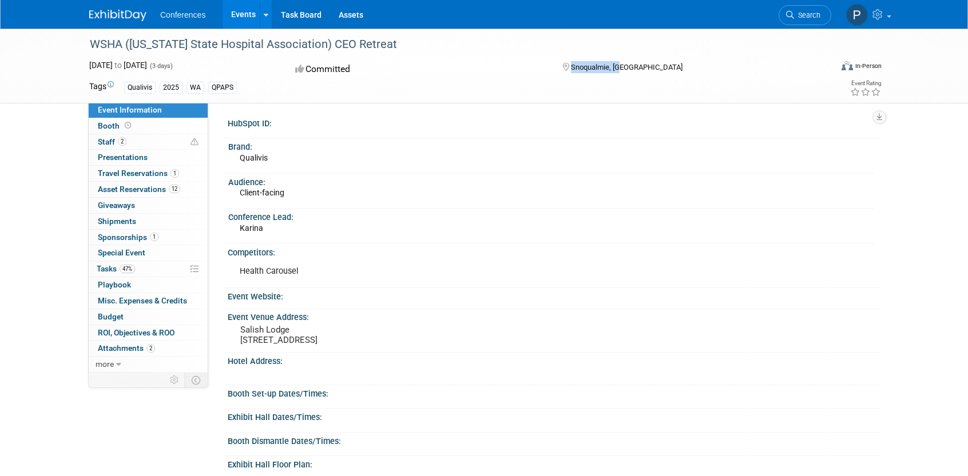
drag, startPoint x: 636, startPoint y: 66, endPoint x: 579, endPoint y: 65, distance: 56.6
click at [570, 67] on div "Snoqualmie, [GEOGRAPHIC_DATA]" at bounding box center [653, 66] width 185 height 14
copy span "Snoqualmie, [GEOGRAPHIC_DATA]"
click at [152, 141] on link "2 Staff 2" at bounding box center [148, 141] width 119 height 15
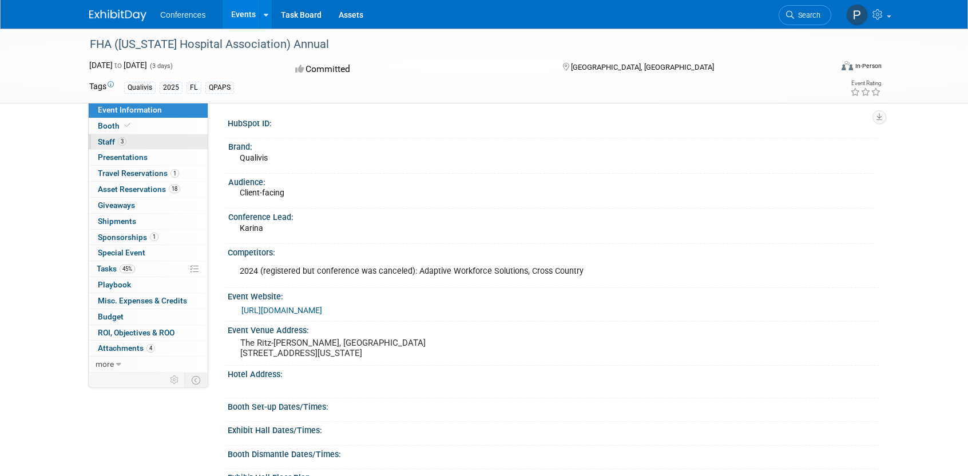
click at [176, 143] on link "3 Staff 3" at bounding box center [148, 141] width 119 height 15
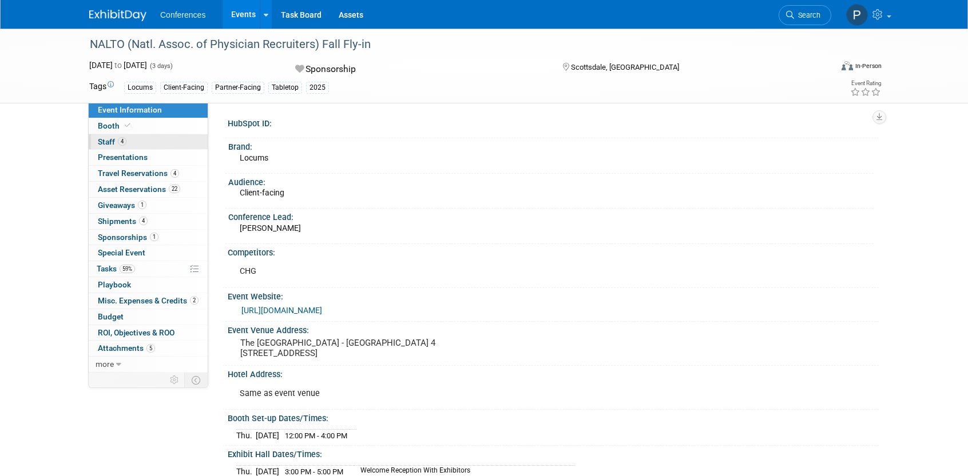
click at [185, 142] on link "4 Staff 4" at bounding box center [148, 141] width 119 height 15
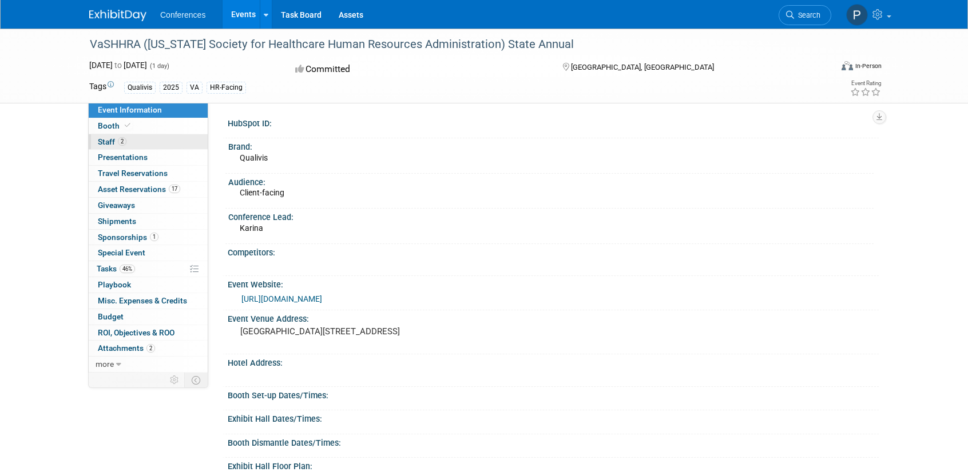
click at [157, 140] on link "2 Staff 2" at bounding box center [148, 141] width 119 height 15
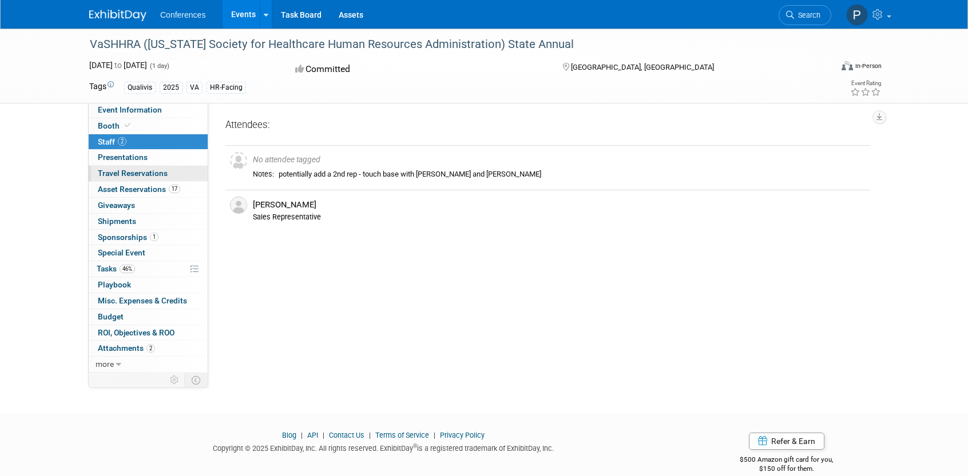
click at [186, 175] on link "0 Travel Reservations 0" at bounding box center [148, 173] width 119 height 15
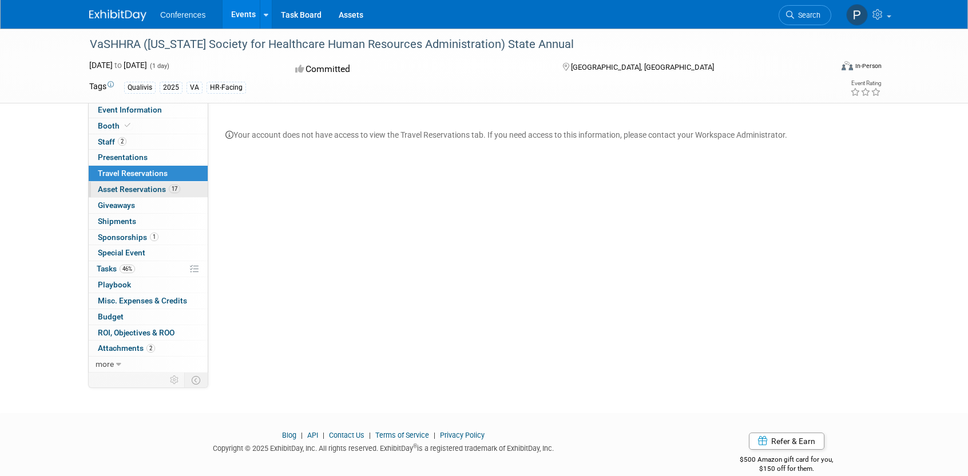
click at [188, 188] on link "17 Asset Reservations 17" at bounding box center [148, 189] width 119 height 15
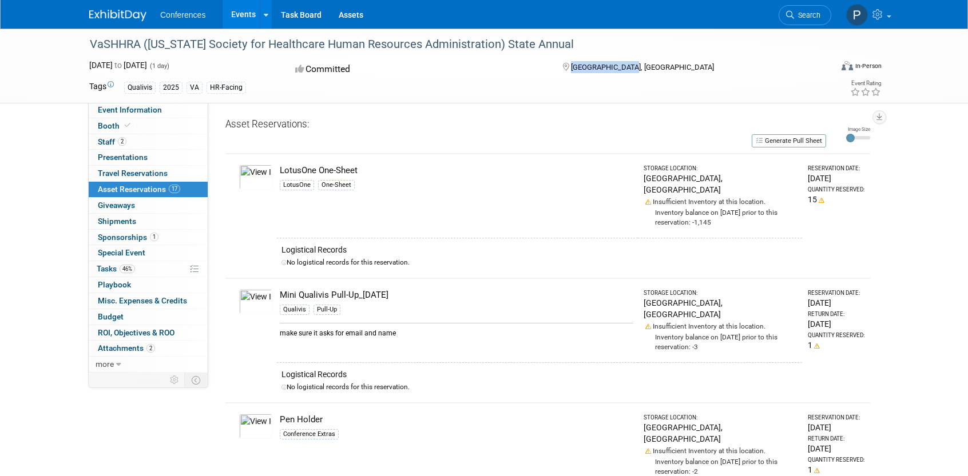
drag, startPoint x: 638, startPoint y: 66, endPoint x: 573, endPoint y: 65, distance: 65.2
click at [573, 65] on div "[GEOGRAPHIC_DATA], [GEOGRAPHIC_DATA]" at bounding box center [653, 66] width 185 height 14
copy span "[GEOGRAPHIC_DATA], [GEOGRAPHIC_DATA]"
click at [137, 236] on span "Sponsorships 1" at bounding box center [128, 237] width 61 height 9
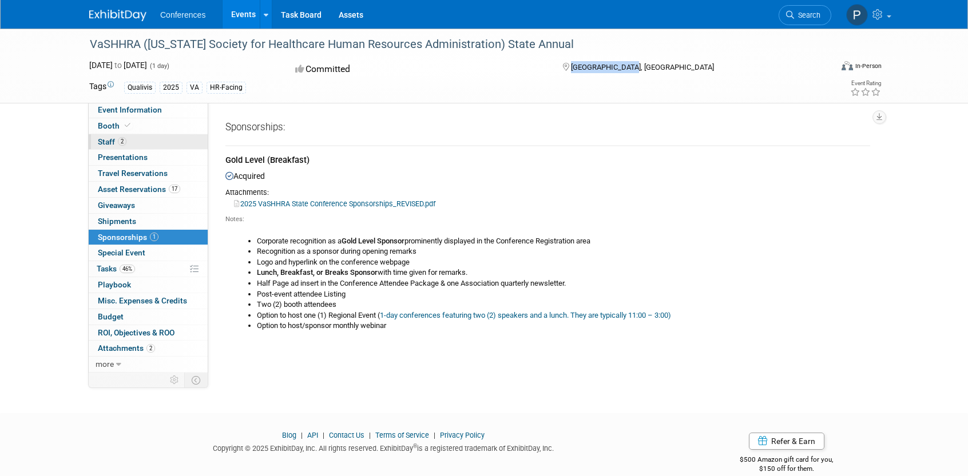
click at [140, 136] on link "2 Staff 2" at bounding box center [148, 141] width 119 height 15
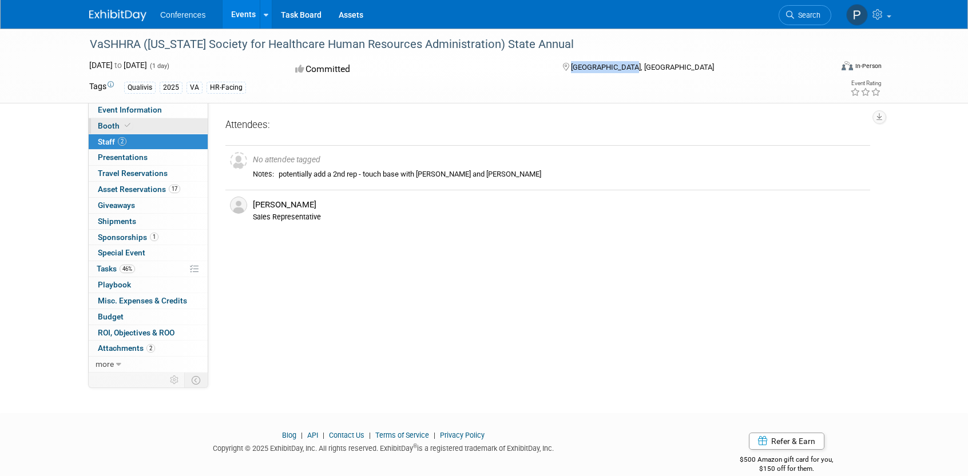
click at [146, 129] on link "Booth" at bounding box center [148, 125] width 119 height 15
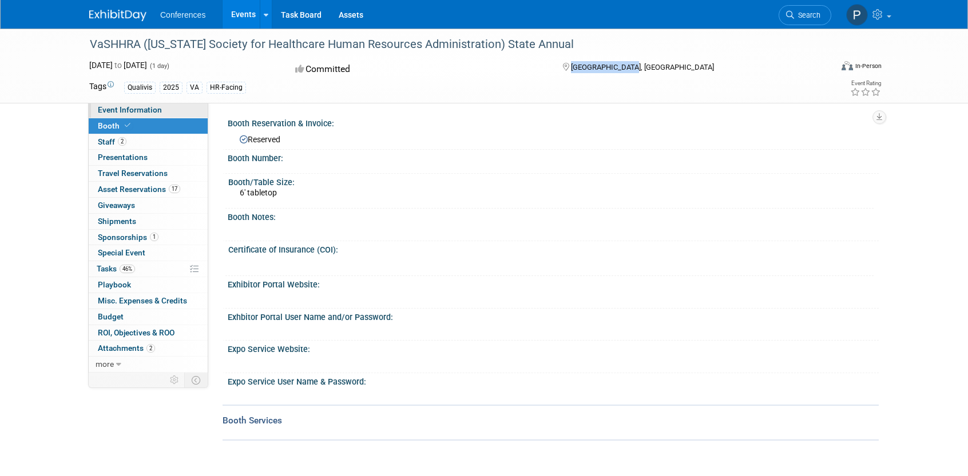
click at [191, 108] on link "Event Information" at bounding box center [148, 109] width 119 height 15
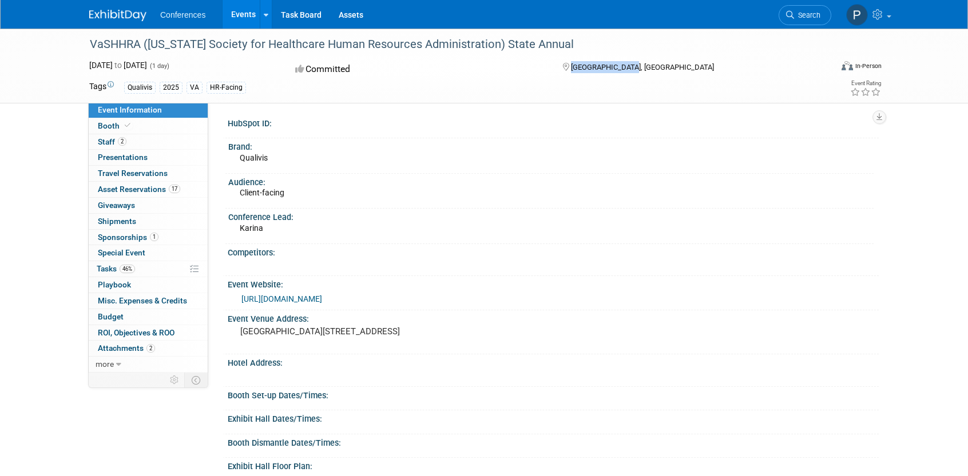
drag, startPoint x: 239, startPoint y: 331, endPoint x: 332, endPoint y: 351, distance: 94.7
click at [332, 350] on div "Kingsmill Resort 1010 Kingsmill Rd, Williamsburg, VA 23185" at bounding box center [363, 337] width 254 height 26
copy pre "Kingsmill Resort 1010 Kingsmill Rd, Williamsburg, VA 23185"
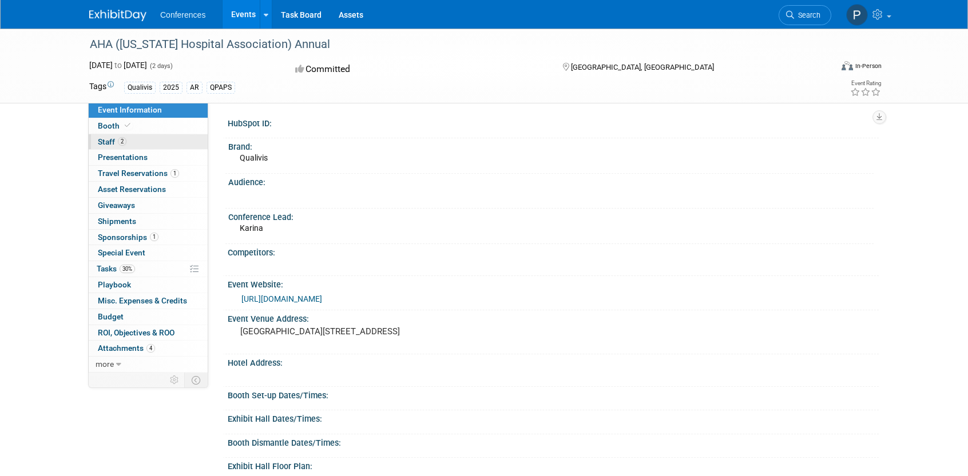
click at [175, 142] on link "2 Staff 2" at bounding box center [148, 141] width 119 height 15
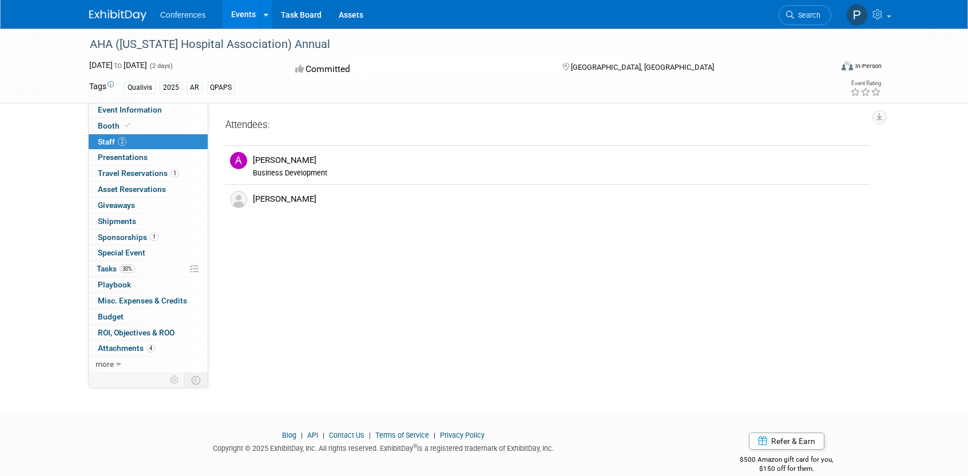
drag, startPoint x: 138, startPoint y: 112, endPoint x: 262, endPoint y: 141, distance: 127.6
click at [138, 112] on span "Event Information" at bounding box center [130, 109] width 64 height 9
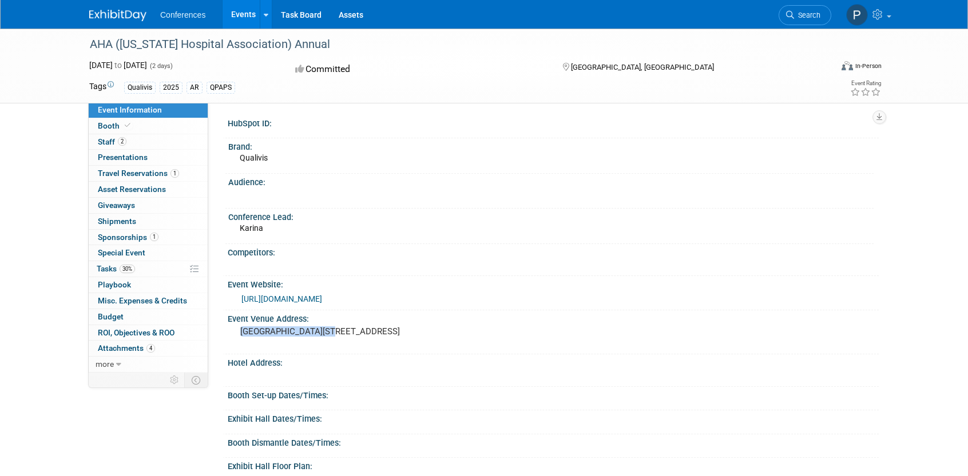
drag, startPoint x: 237, startPoint y: 343, endPoint x: 300, endPoint y: 344, distance: 62.4
click at [312, 344] on div "Little Rock Marriott 3 Statehouse Plaza, Little Rock, AR 72201" at bounding box center [363, 337] width 254 height 26
copy pre "Little Rock Marriott"
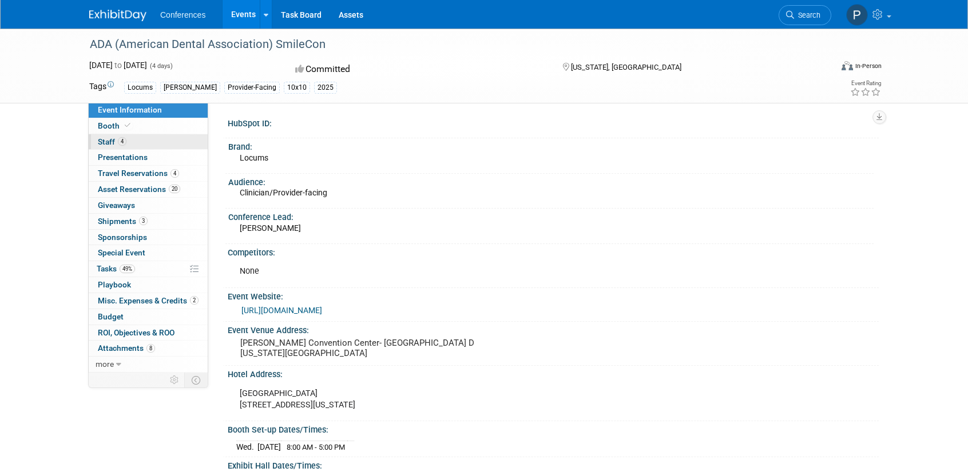
click at [175, 147] on link "4 Staff 4" at bounding box center [148, 141] width 119 height 15
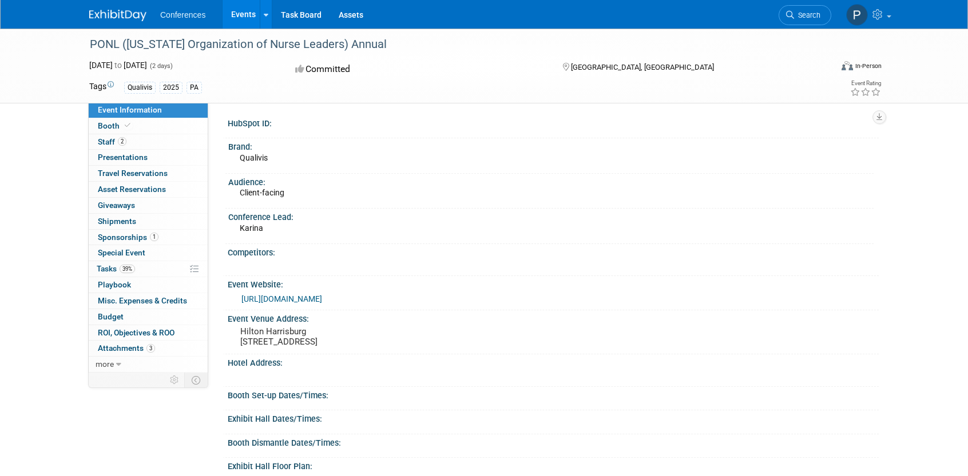
drag, startPoint x: 184, startPoint y: 140, endPoint x: 299, endPoint y: 151, distance: 116.1
click at [184, 140] on link "2 Staff 2" at bounding box center [148, 141] width 119 height 15
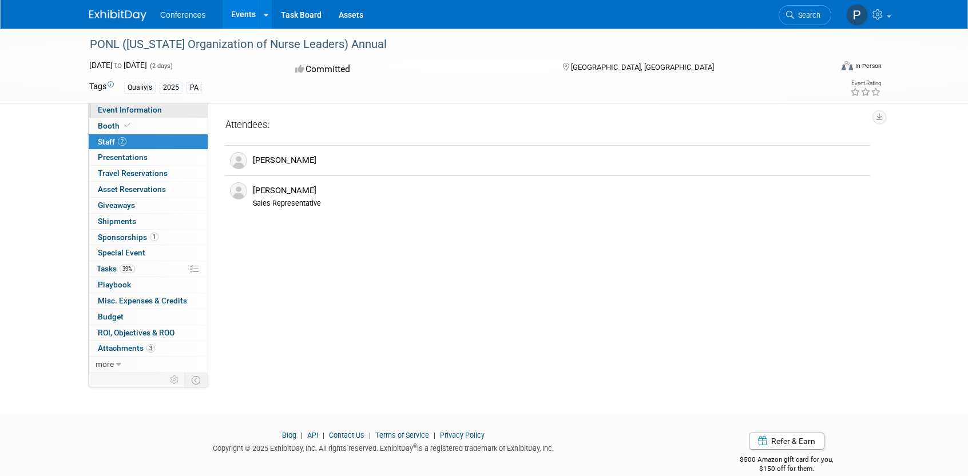
click at [176, 113] on link "Event Information" at bounding box center [148, 109] width 119 height 15
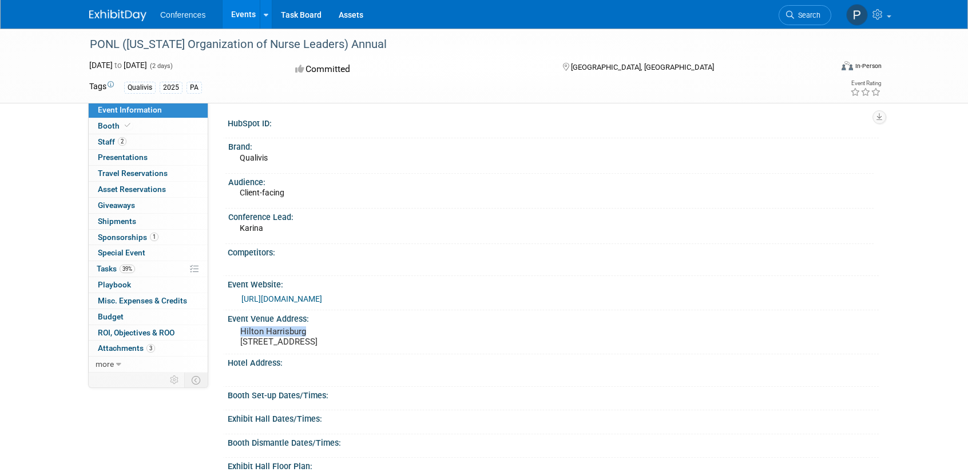
drag, startPoint x: 238, startPoint y: 329, endPoint x: 306, endPoint y: 330, distance: 68.1
click at [306, 330] on div "Hilton Harrisburg [STREET_ADDRESS]" at bounding box center [363, 337] width 254 height 26
copy pre "[GEOGRAPHIC_DATA]"
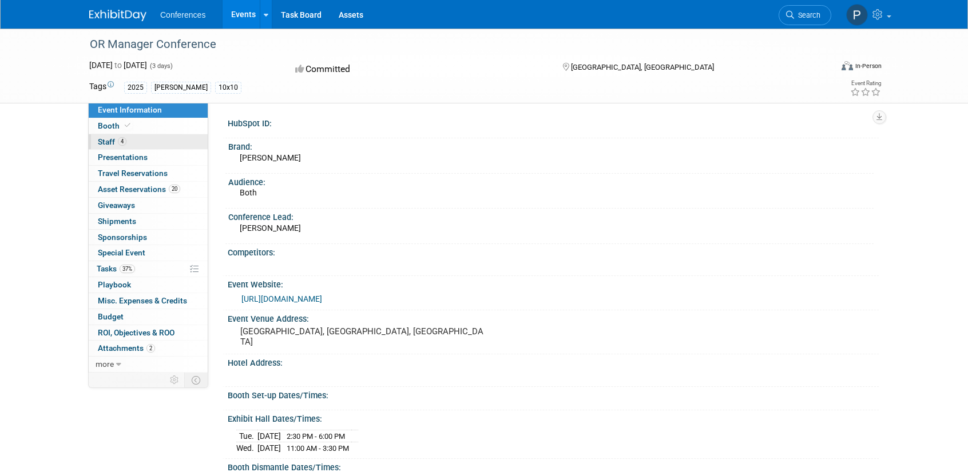
click at [138, 141] on link "4 Staff 4" at bounding box center [148, 141] width 119 height 15
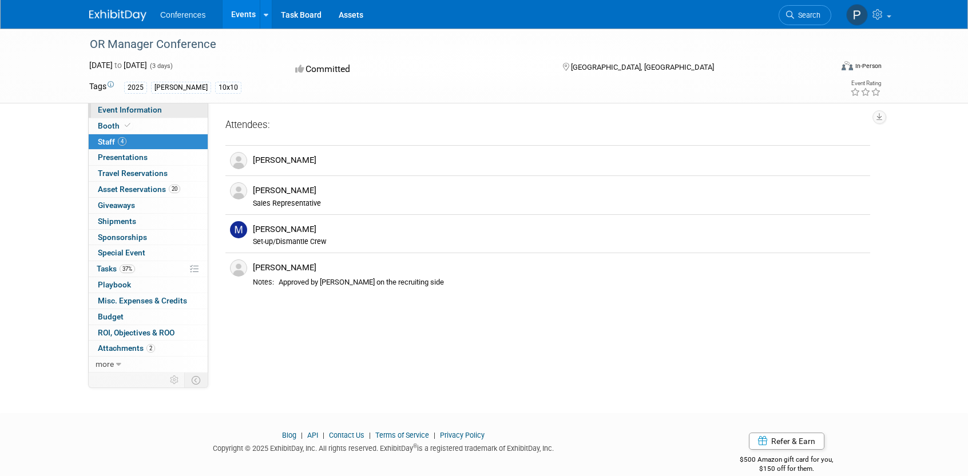
drag, startPoint x: 169, startPoint y: 107, endPoint x: 208, endPoint y: 145, distance: 54.2
click at [169, 107] on link "Event Information" at bounding box center [148, 109] width 119 height 15
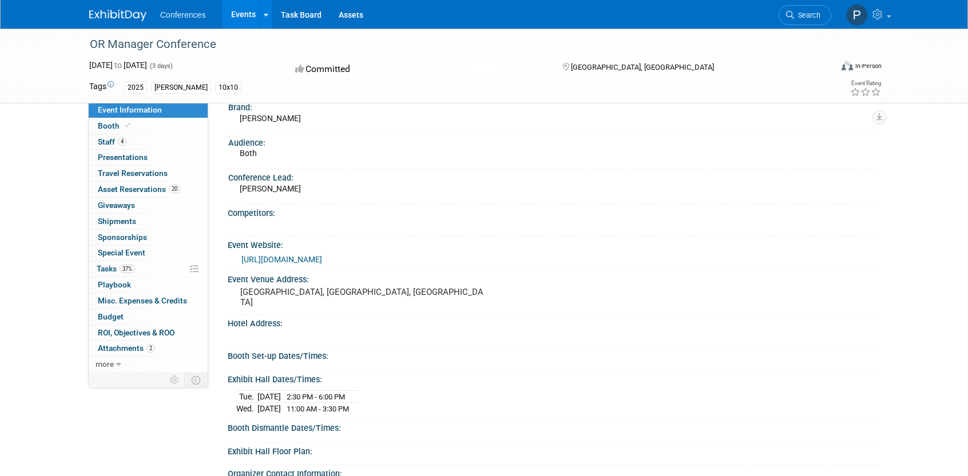
scroll to position [57, 0]
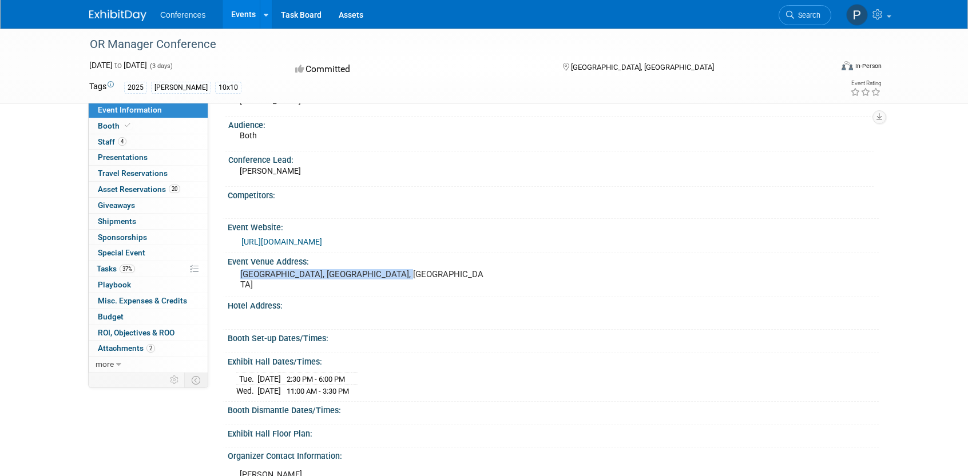
drag, startPoint x: 406, startPoint y: 273, endPoint x: 233, endPoint y: 275, distance: 172.7
click at [233, 275] on div "[GEOGRAPHIC_DATA], [GEOGRAPHIC_DATA], [GEOGRAPHIC_DATA]" at bounding box center [363, 280] width 271 height 27
copy pre "[GEOGRAPHIC_DATA], [GEOGRAPHIC_DATA], [GEOGRAPHIC_DATA]"
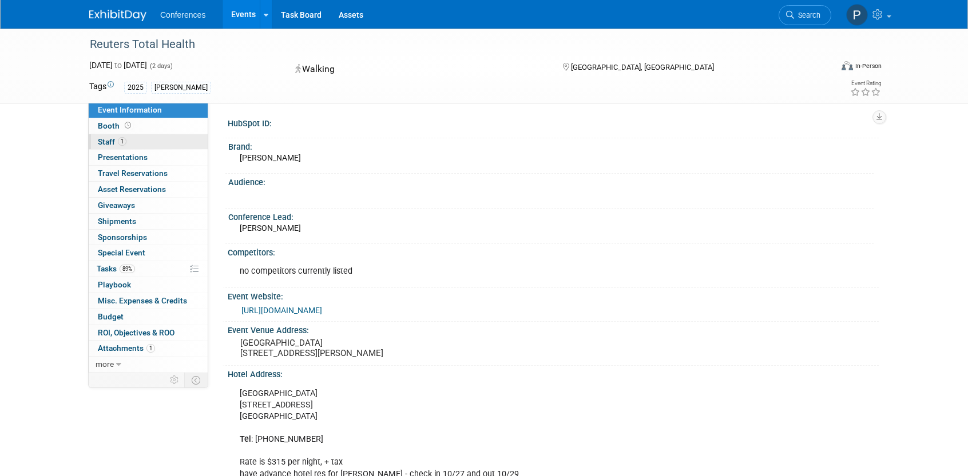
click at [128, 137] on link "1 Staff 1" at bounding box center [148, 141] width 119 height 15
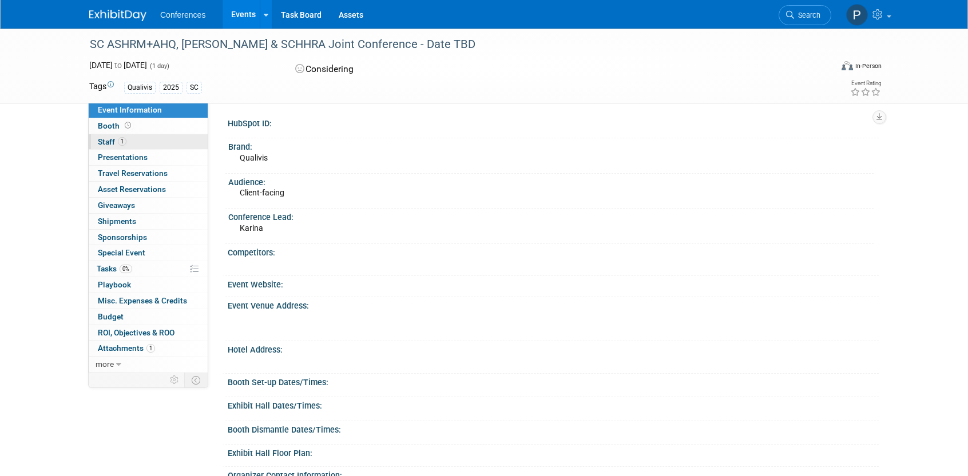
click at [138, 141] on link "1 Staff 1" at bounding box center [148, 141] width 119 height 15
